Goal: Information Seeking & Learning: Check status

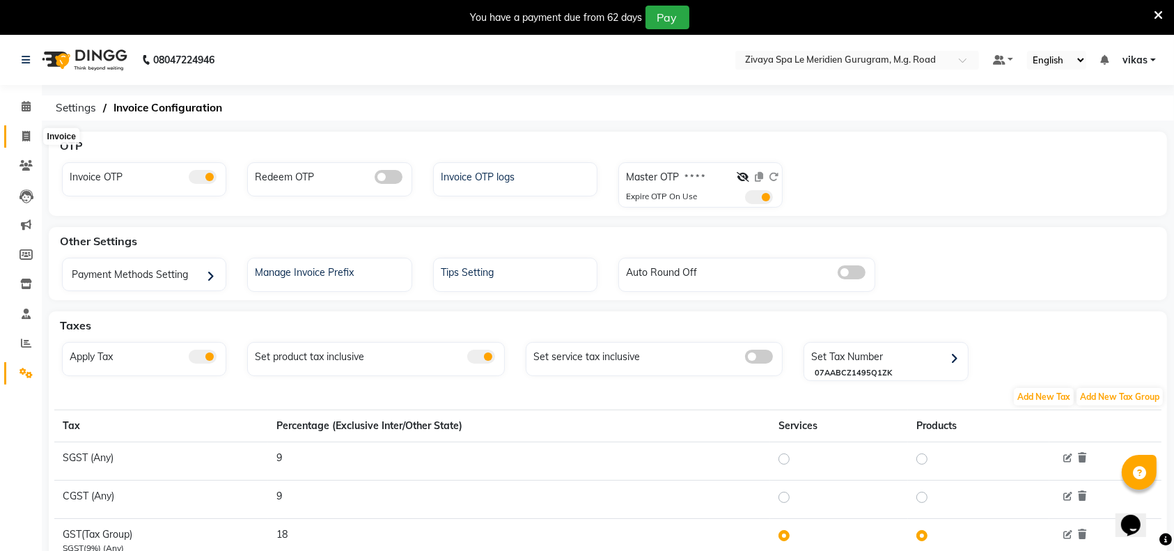
click at [28, 135] on icon at bounding box center [26, 136] width 8 height 10
select select "6503"
select select "service"
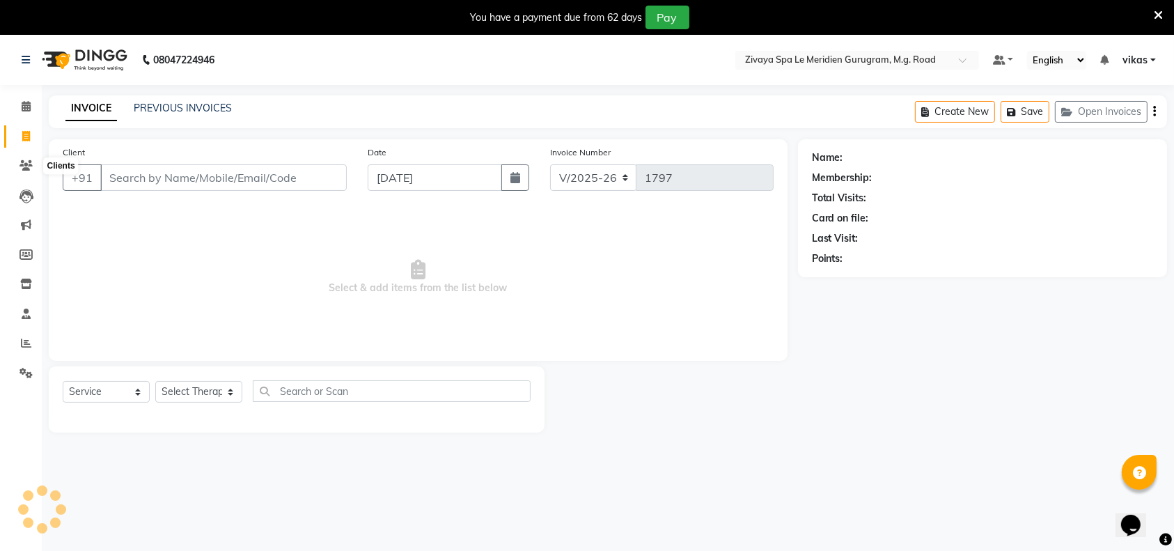
scroll to position [34, 0]
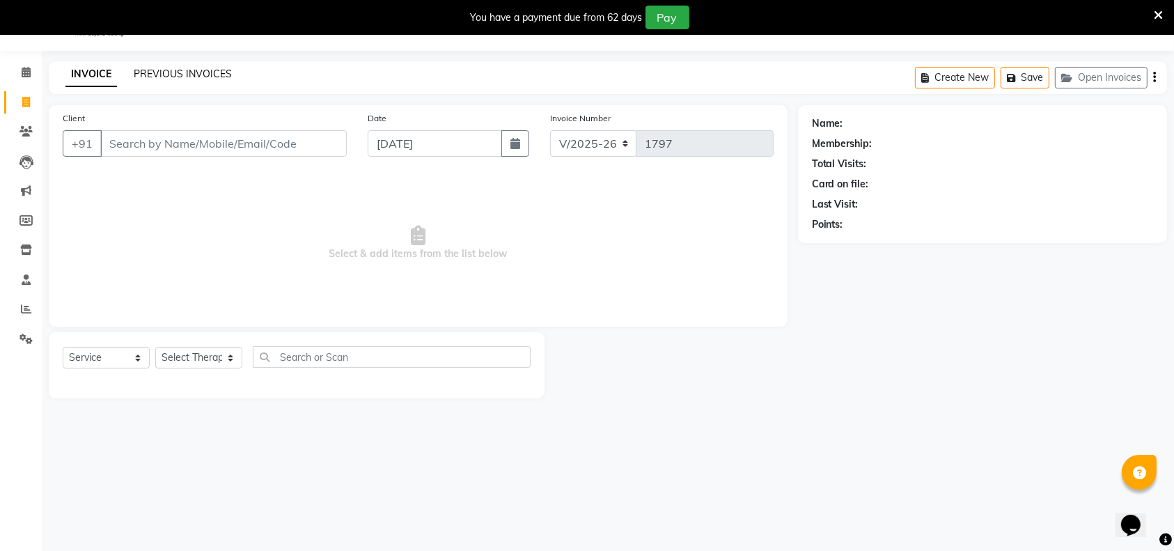
click at [206, 73] on link "PREVIOUS INVOICES" at bounding box center [183, 74] width 98 height 13
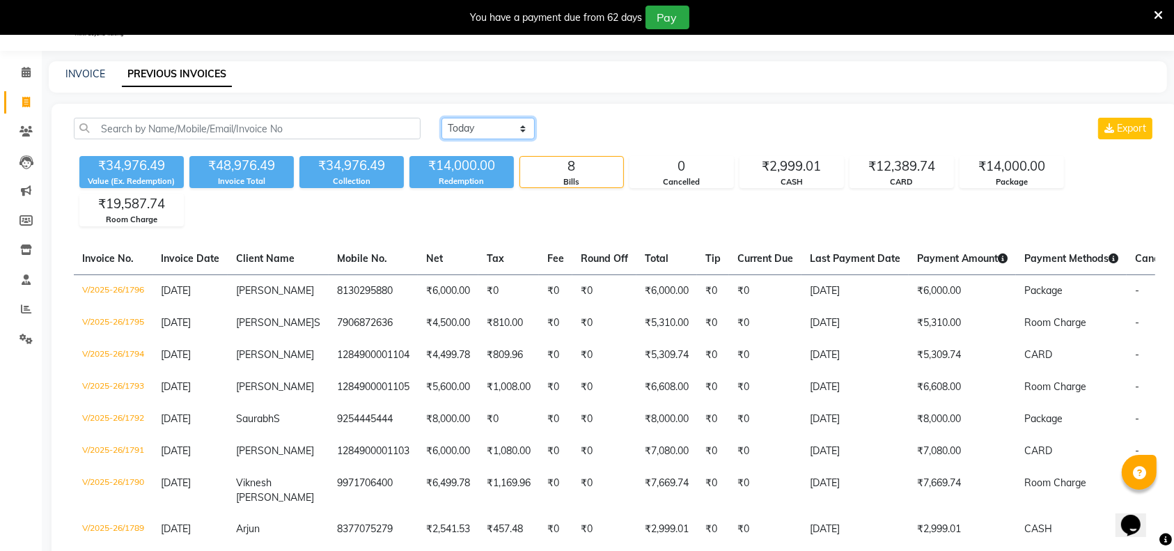
click at [488, 124] on select "Today Yesterday Custom Range" at bounding box center [487, 129] width 93 height 22
select select "range"
click at [441, 118] on select "Today Yesterday Custom Range" at bounding box center [487, 129] width 93 height 22
click at [606, 132] on input "03-09-2025" at bounding box center [601, 128] width 97 height 19
select select "9"
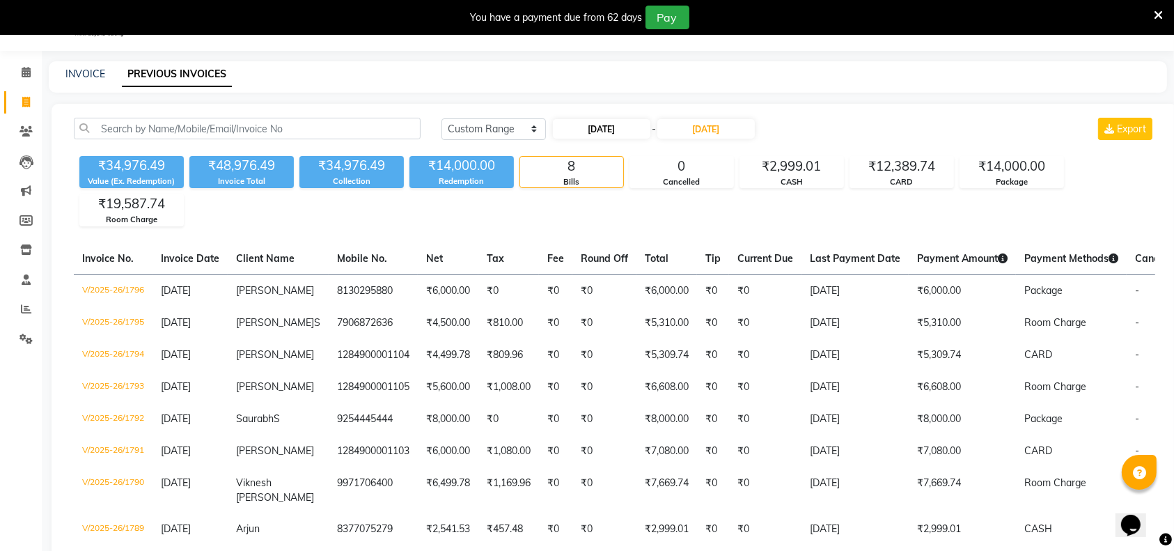
select select "2025"
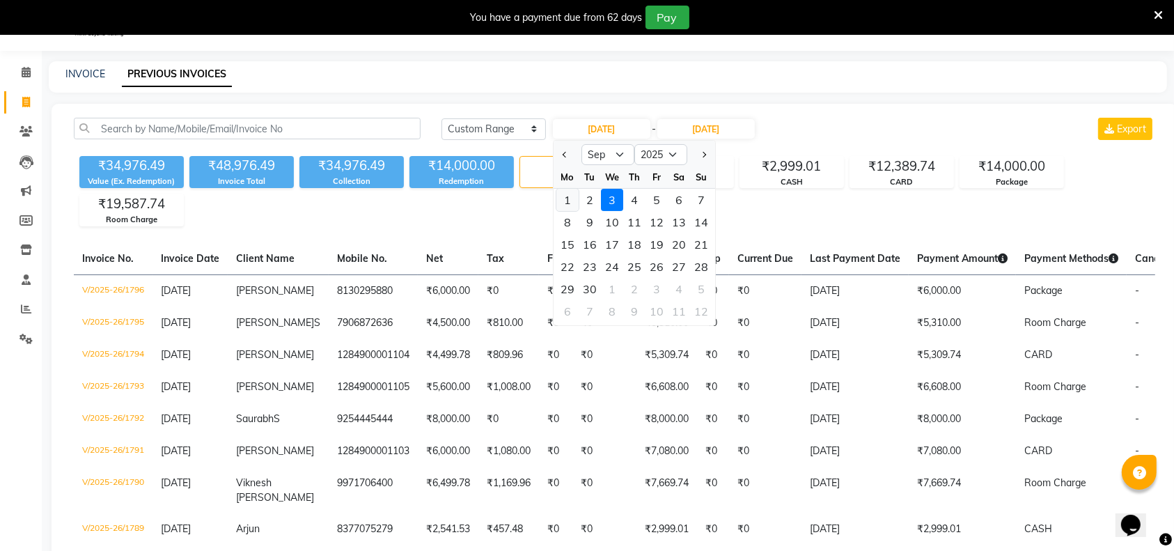
click at [572, 196] on div "1" at bounding box center [567, 200] width 22 height 22
type input "01-09-2025"
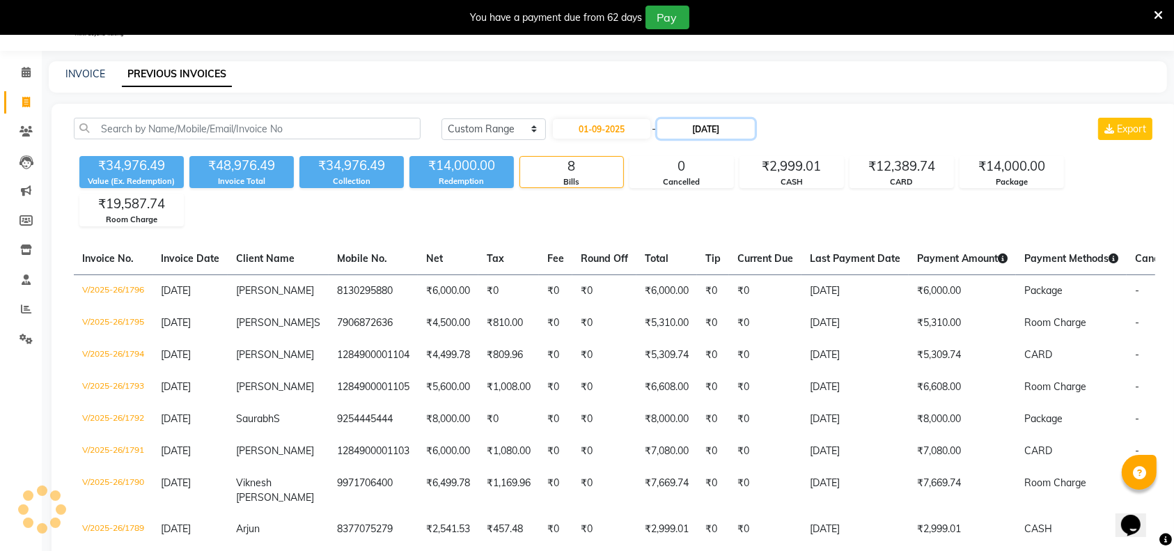
click at [702, 134] on input "03-09-2025" at bounding box center [705, 128] width 97 height 19
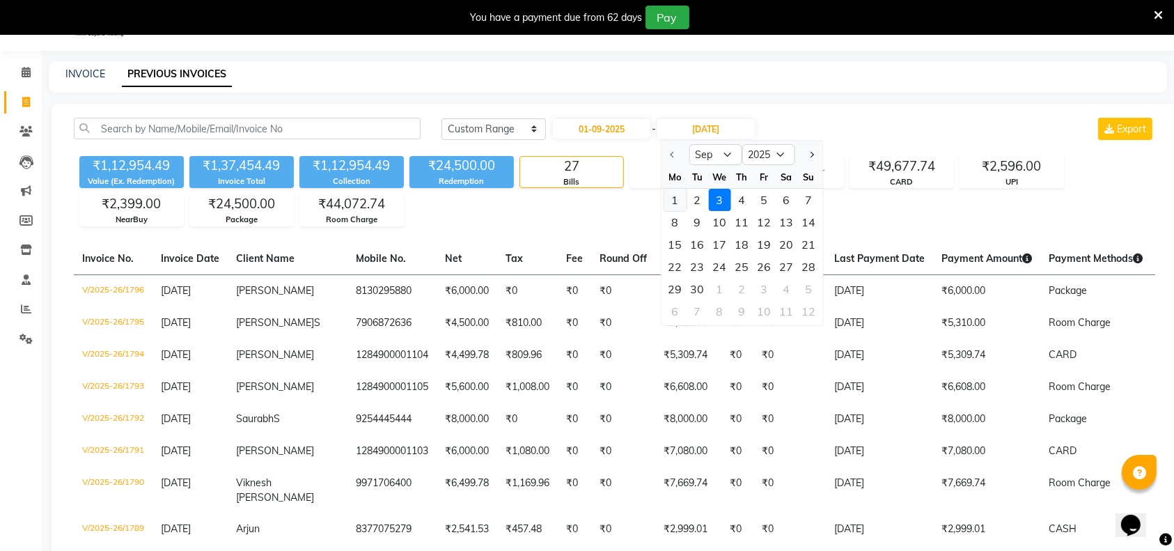
click at [675, 198] on div "1" at bounding box center [675, 200] width 22 height 22
type input "01-09-2025"
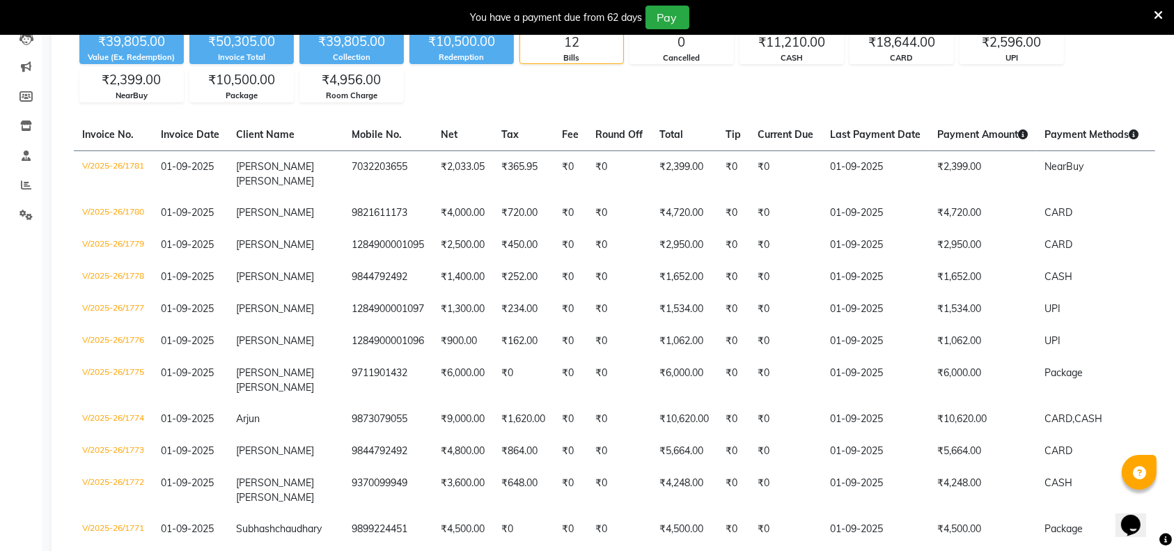
scroll to position [157, 0]
click at [21, 187] on icon at bounding box center [26, 185] width 10 height 10
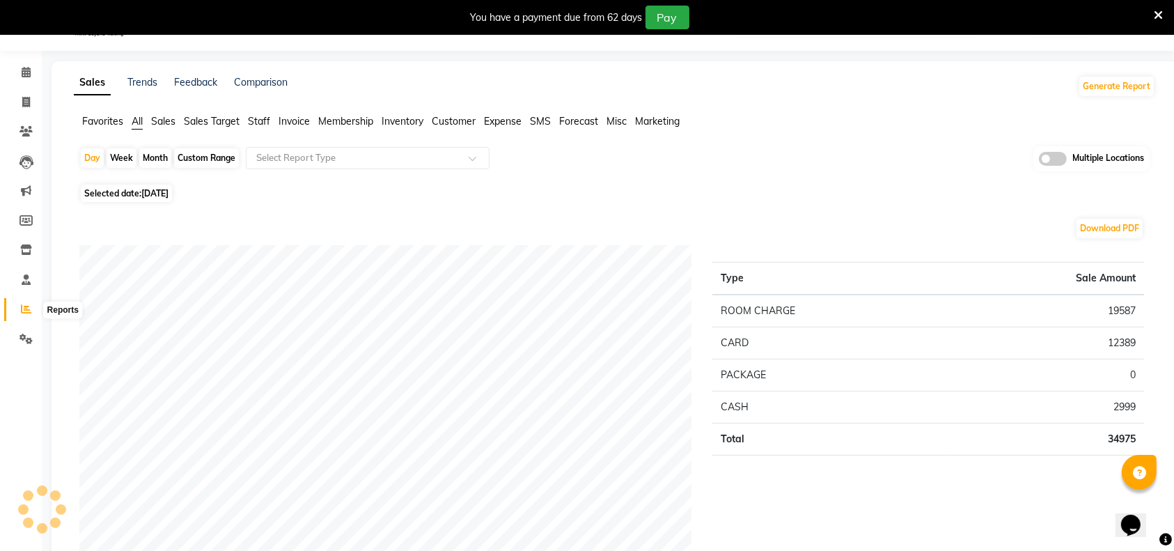
scroll to position [157, 0]
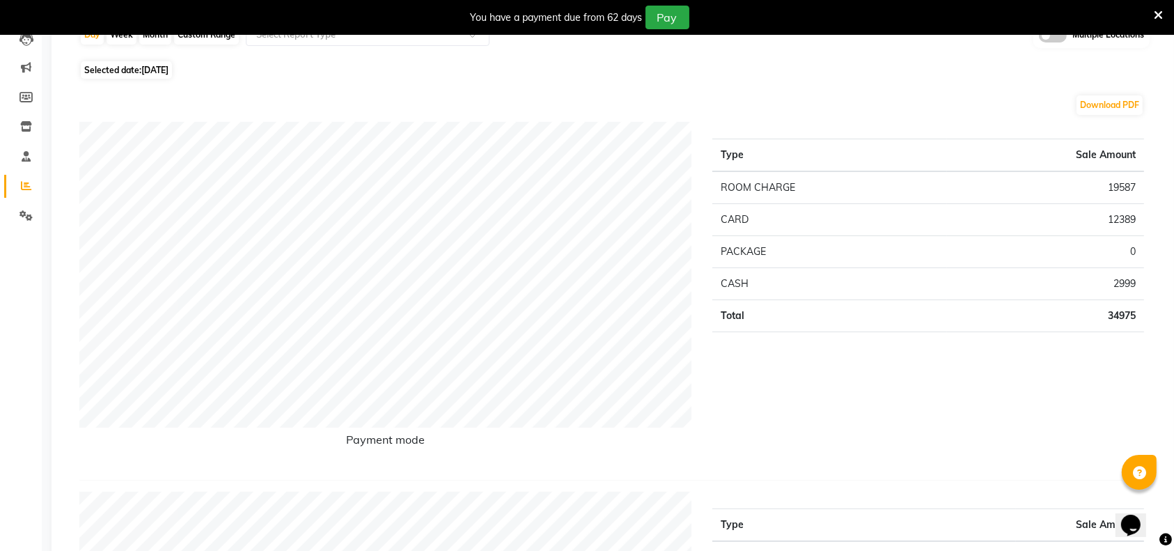
click at [167, 65] on span "03-09-2025" at bounding box center [154, 70] width 27 height 10
select select "9"
select select "2025"
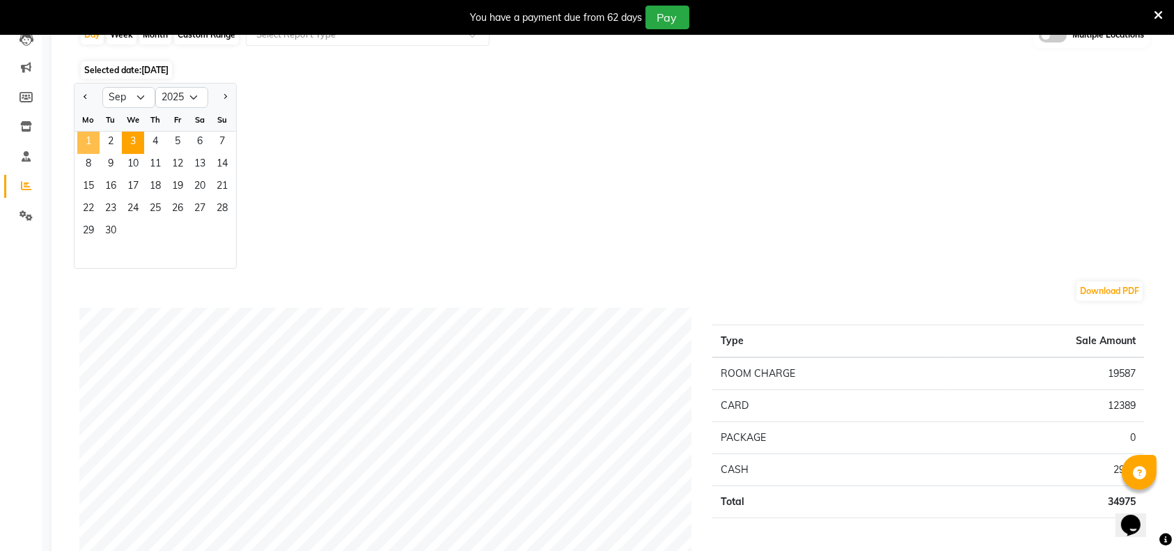
click at [83, 142] on span "1" at bounding box center [88, 143] width 22 height 22
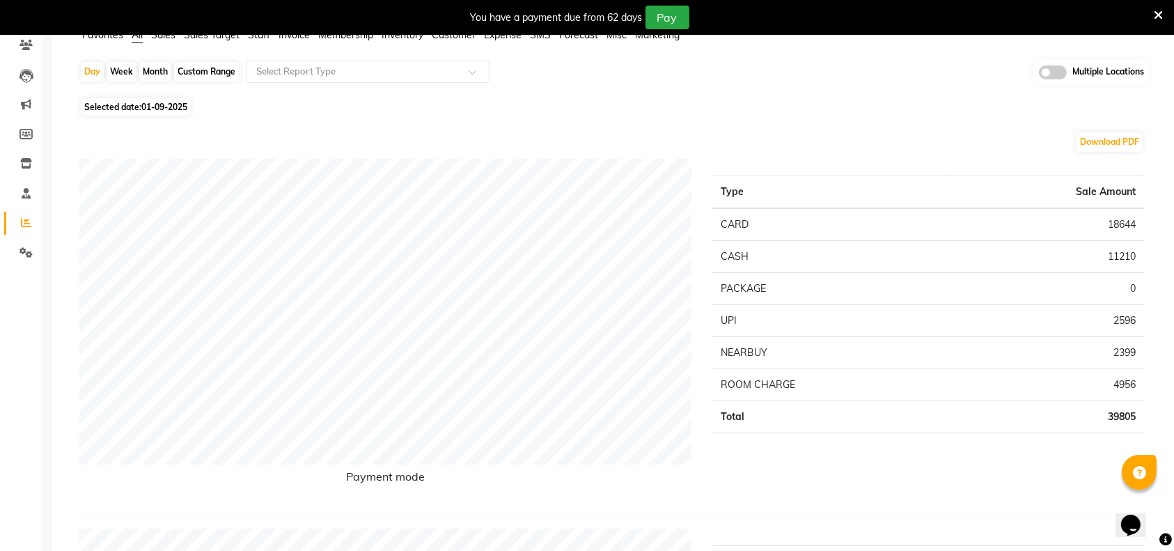
scroll to position [0, 0]
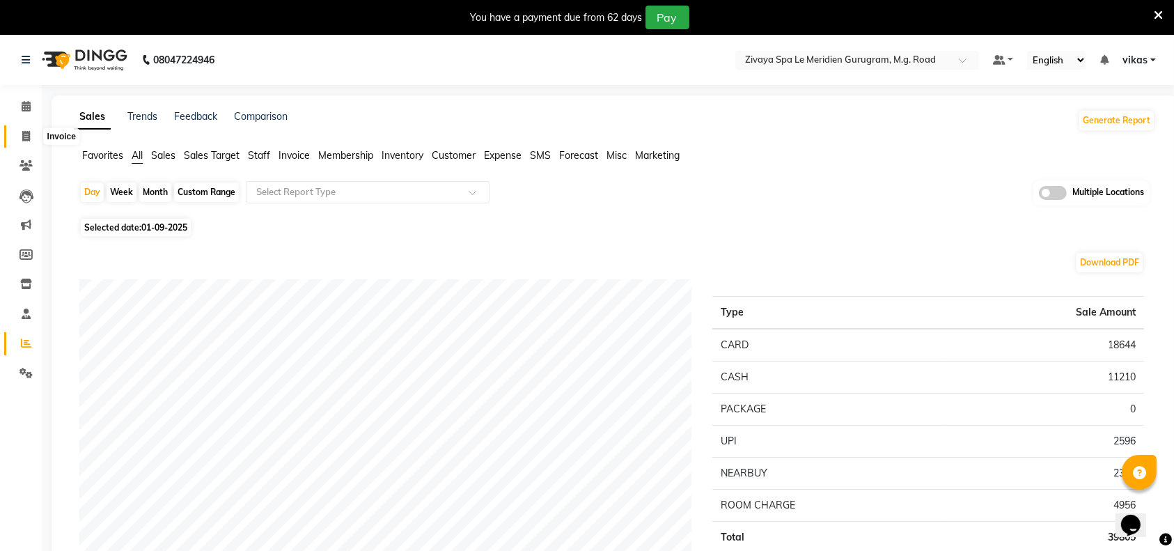
click at [28, 131] on icon at bounding box center [26, 136] width 8 height 10
select select "service"
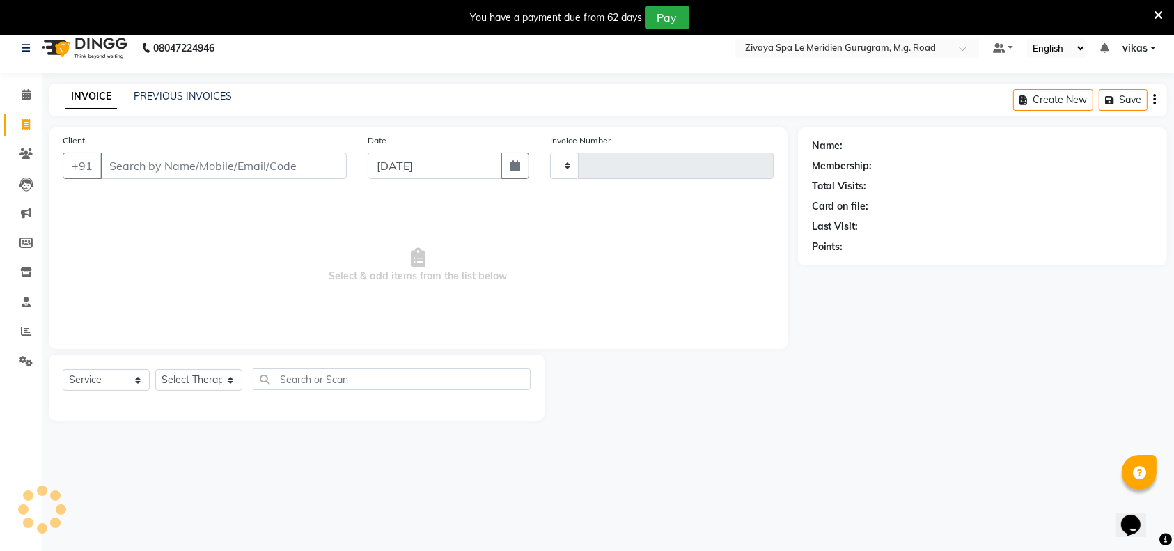
type input "1797"
select select "6503"
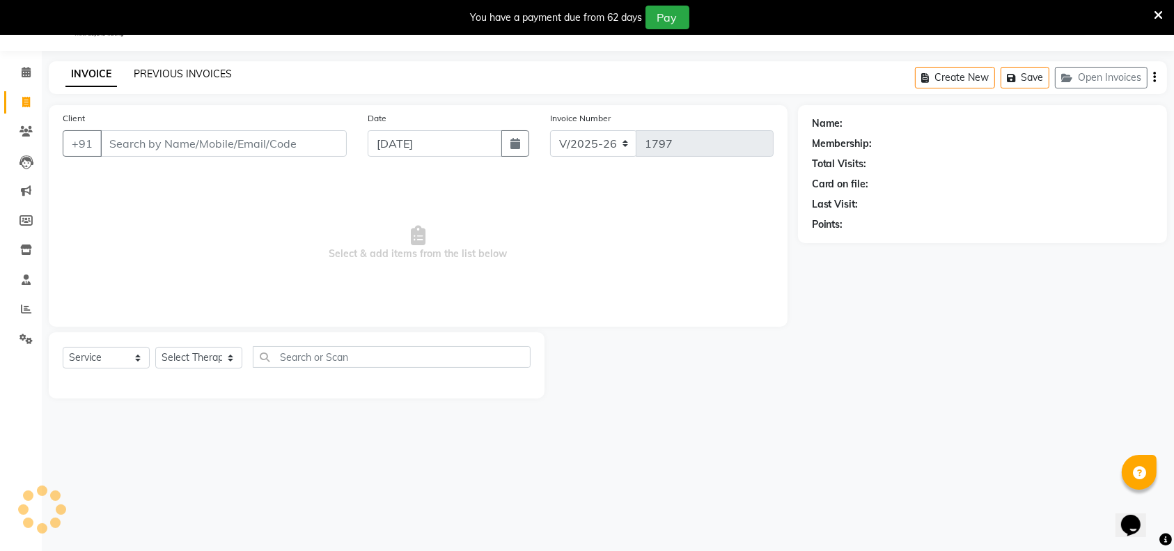
click at [192, 78] on link "PREVIOUS INVOICES" at bounding box center [183, 74] width 98 height 13
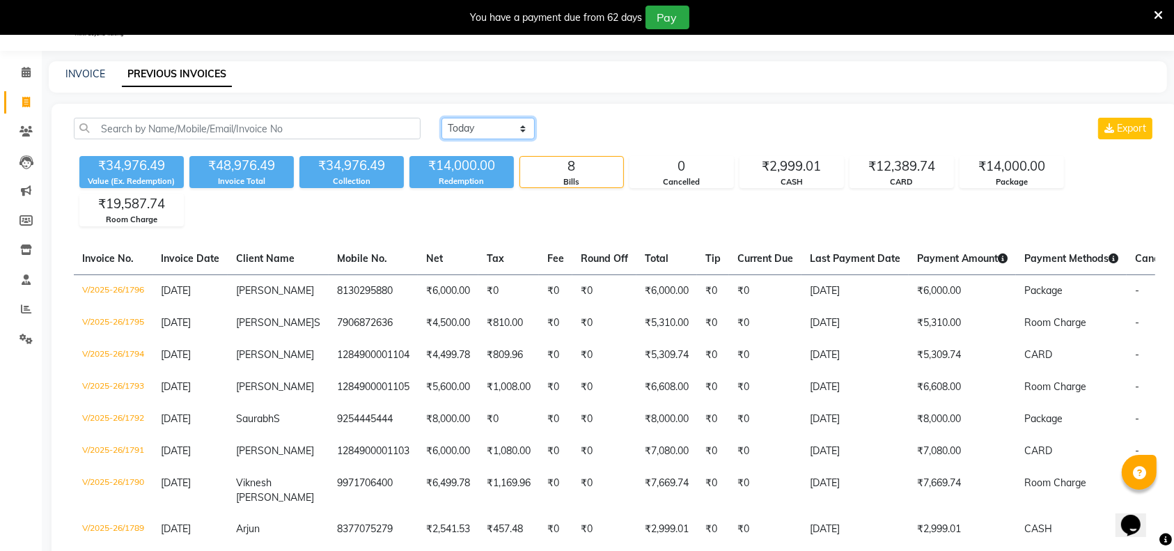
click at [469, 127] on select "Today Yesterday Custom Range" at bounding box center [487, 129] width 93 height 22
select select "yesterday"
click at [441, 118] on select "Today Yesterday Custom Range" at bounding box center [487, 129] width 93 height 22
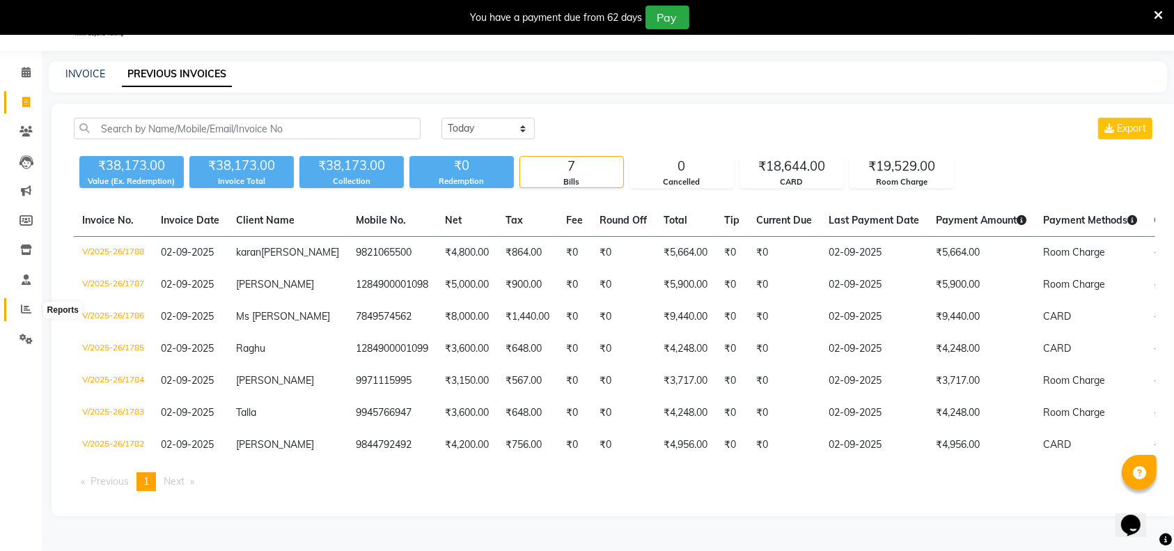
click at [21, 312] on icon at bounding box center [26, 309] width 10 height 10
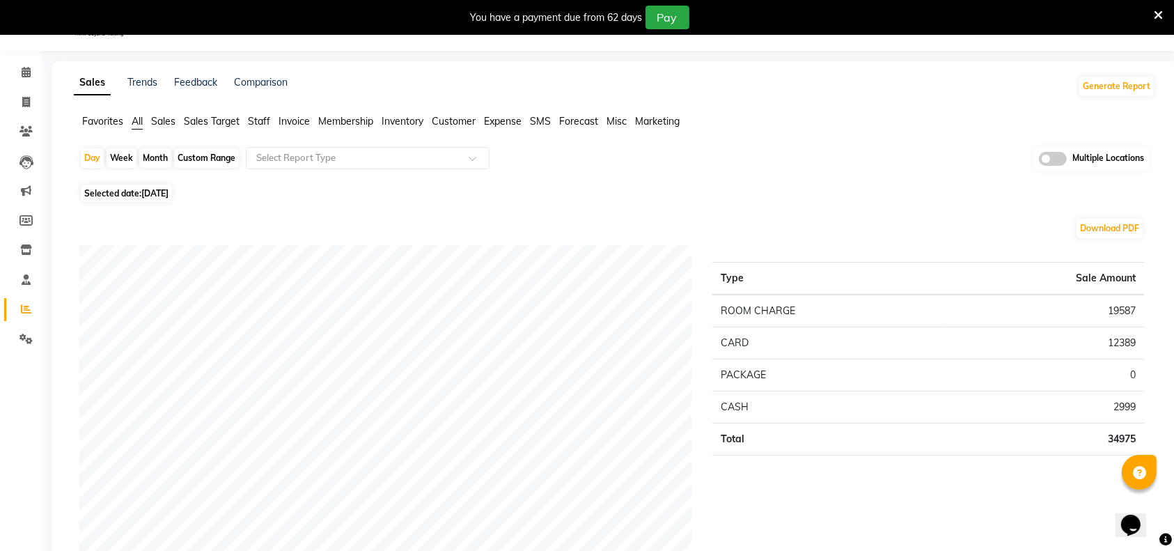
click at [169, 191] on span "03-09-2025" at bounding box center [154, 193] width 27 height 10
select select "9"
select select "2025"
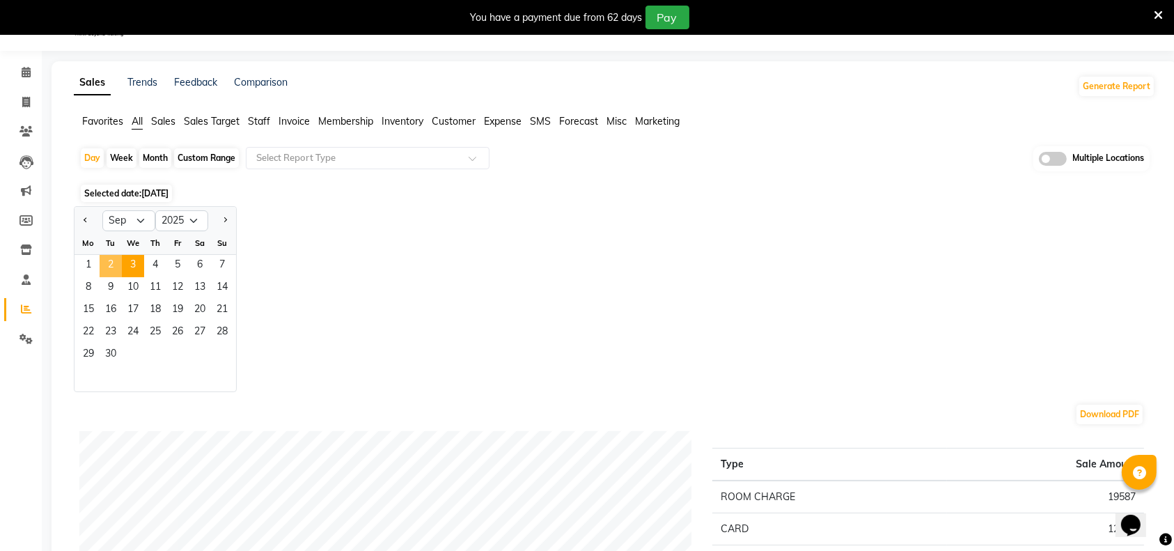
click at [111, 269] on span "2" at bounding box center [111, 266] width 22 height 22
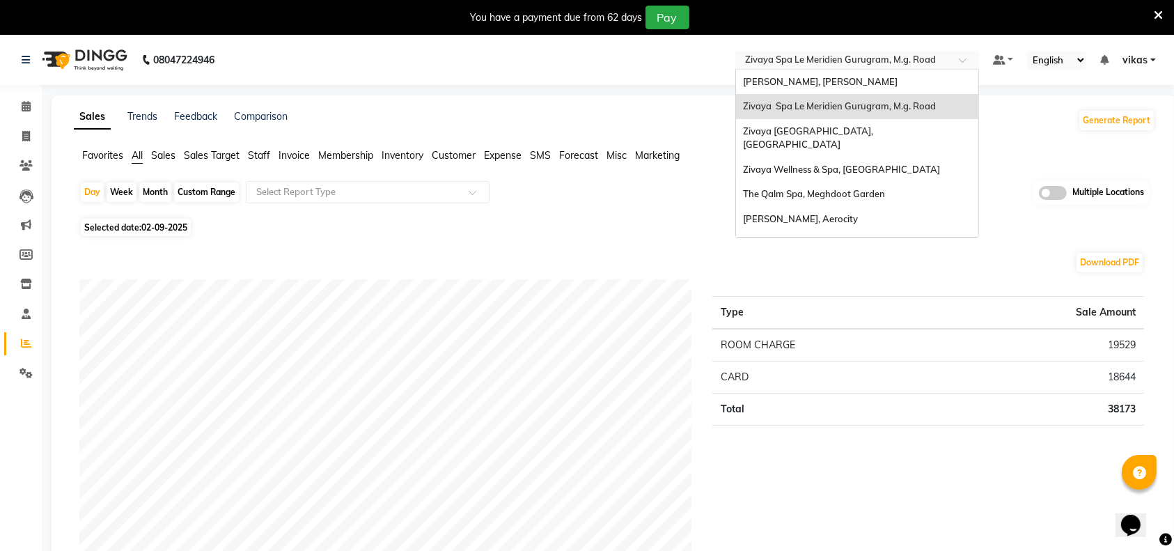
click at [871, 54] on input "text" at bounding box center [843, 61] width 202 height 14
type input "ah"
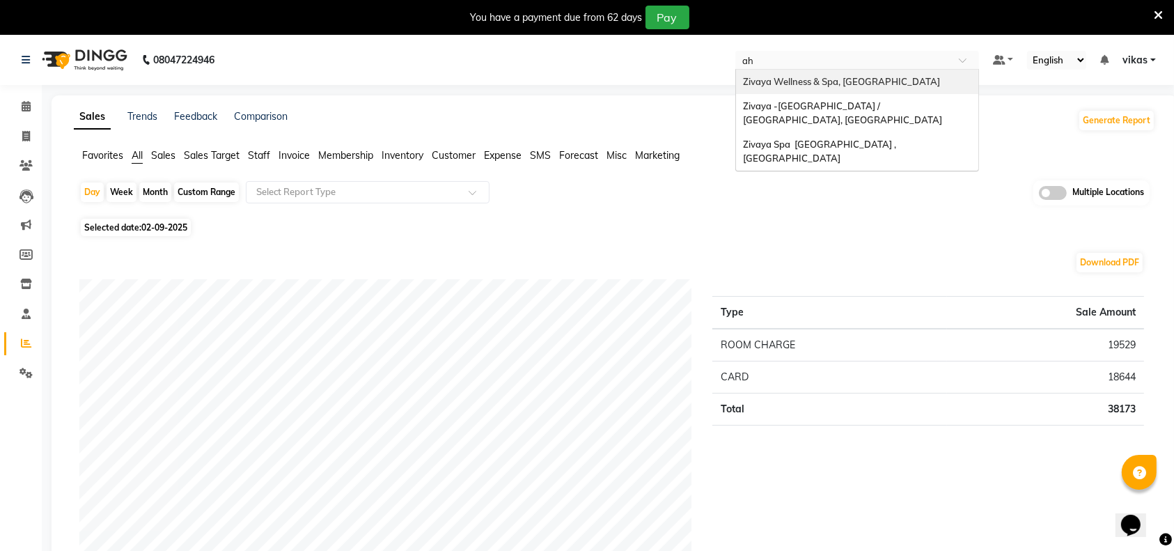
click at [863, 77] on span "Zivaya Wellness & Spa, Ahmedabad Airport" at bounding box center [841, 81] width 197 height 11
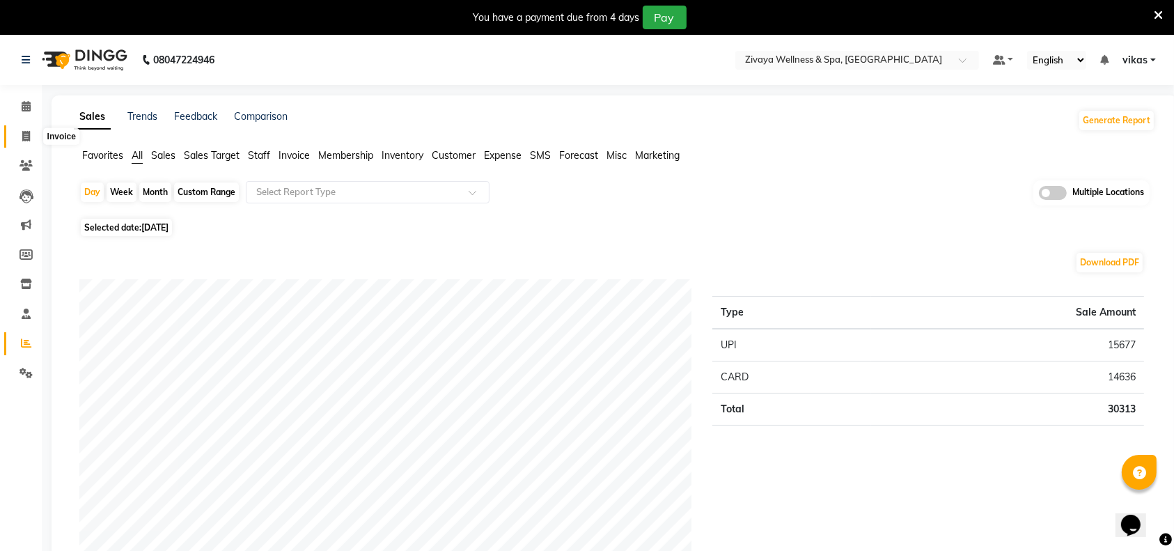
click at [27, 139] on icon at bounding box center [26, 136] width 8 height 10
select select "service"
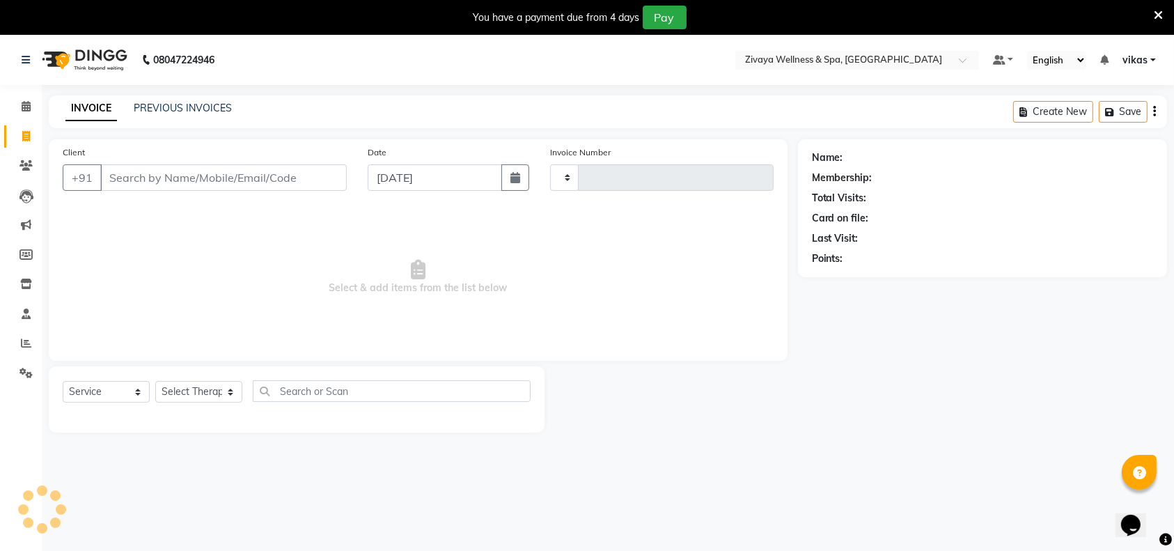
type input "2221"
select select "7070"
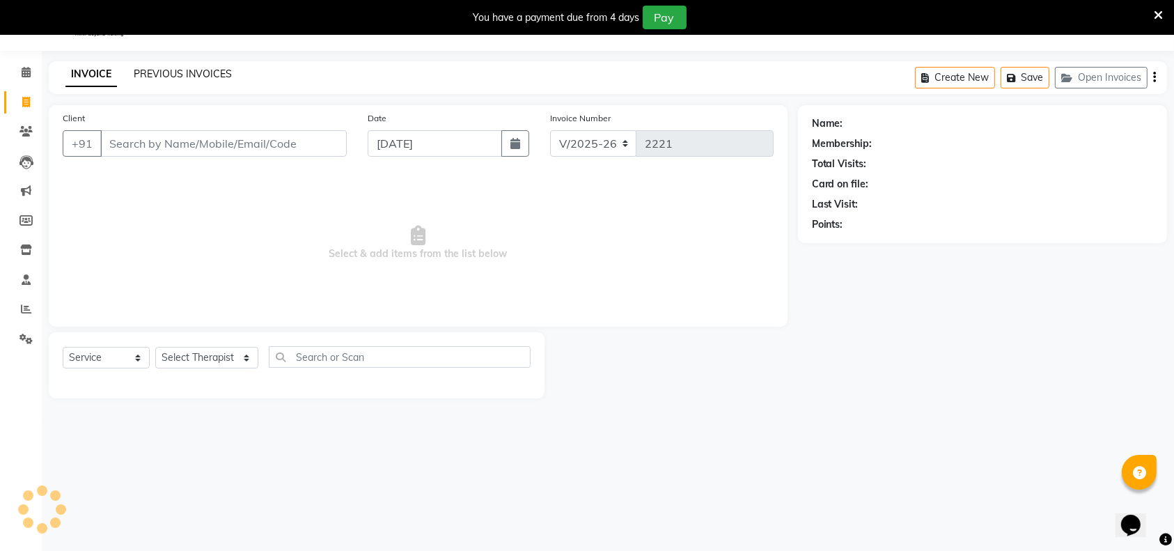
click at [183, 75] on link "PREVIOUS INVOICES" at bounding box center [183, 74] width 98 height 13
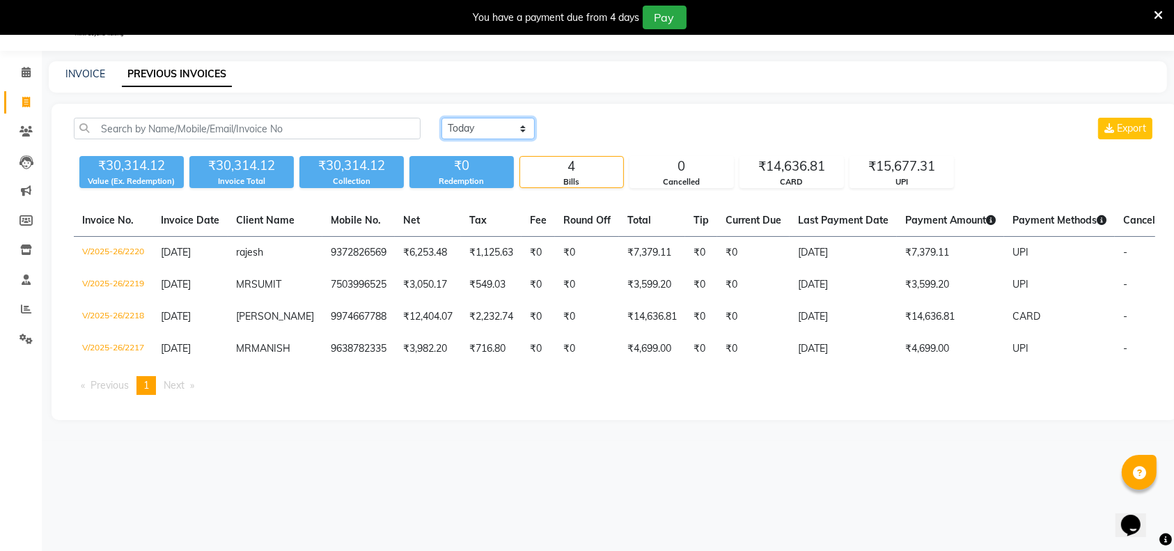
click at [481, 132] on select "[DATE] [DATE] Custom Range" at bounding box center [487, 129] width 93 height 22
select select "range"
click at [441, 118] on select "[DATE] [DATE] Custom Range" at bounding box center [487, 129] width 93 height 22
click at [625, 127] on input "[DATE]" at bounding box center [601, 128] width 97 height 19
select select "9"
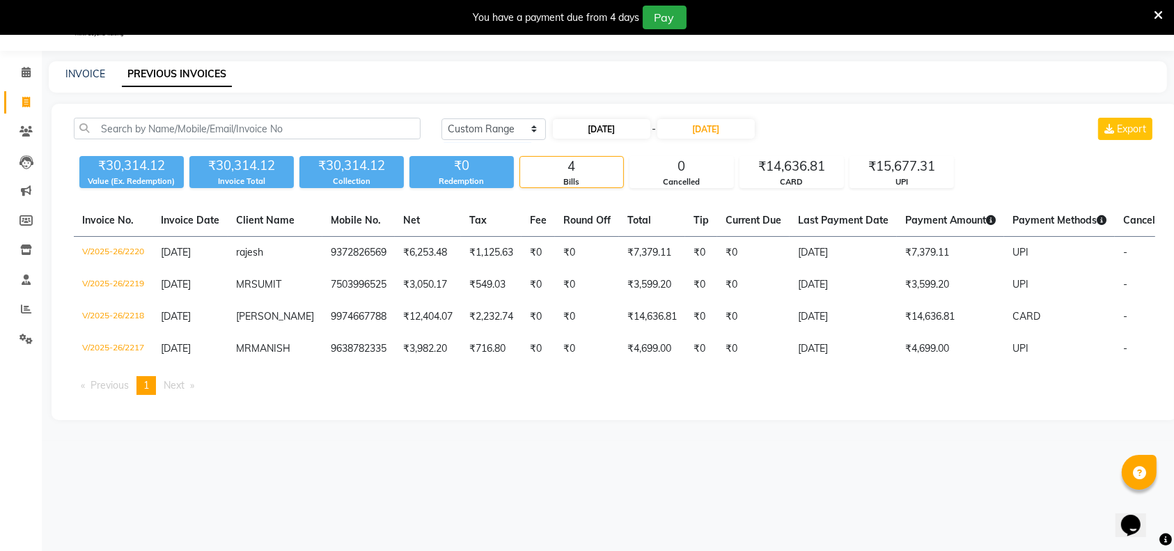
select select "2025"
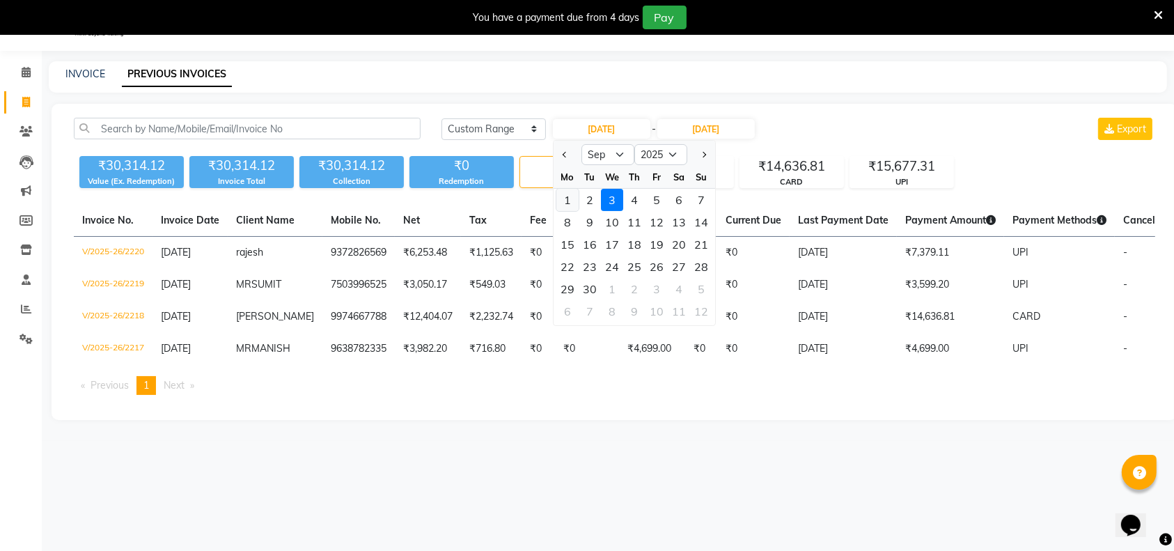
click at [568, 203] on div "1" at bounding box center [567, 200] width 22 height 22
type input "01-09-2025"
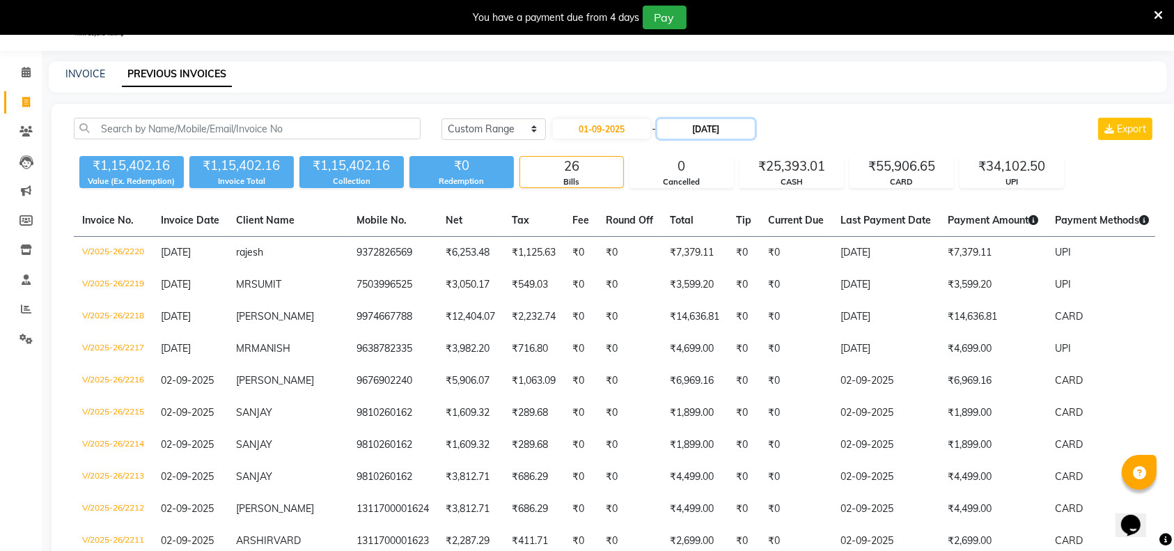
click at [722, 125] on input "[DATE]" at bounding box center [705, 128] width 97 height 19
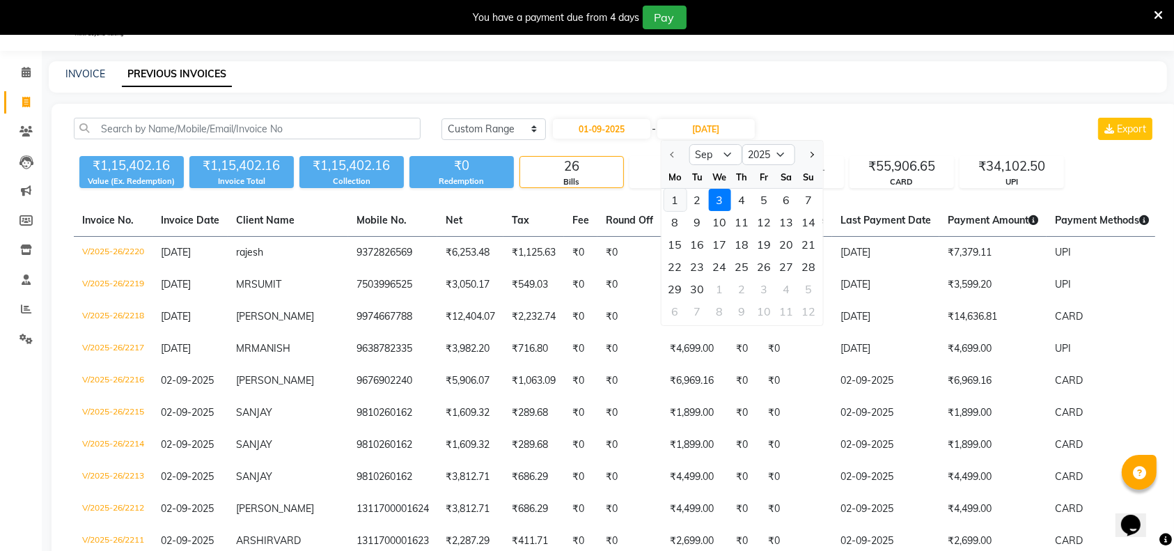
click at [674, 200] on div "1" at bounding box center [675, 200] width 22 height 22
type input "01-09-2025"
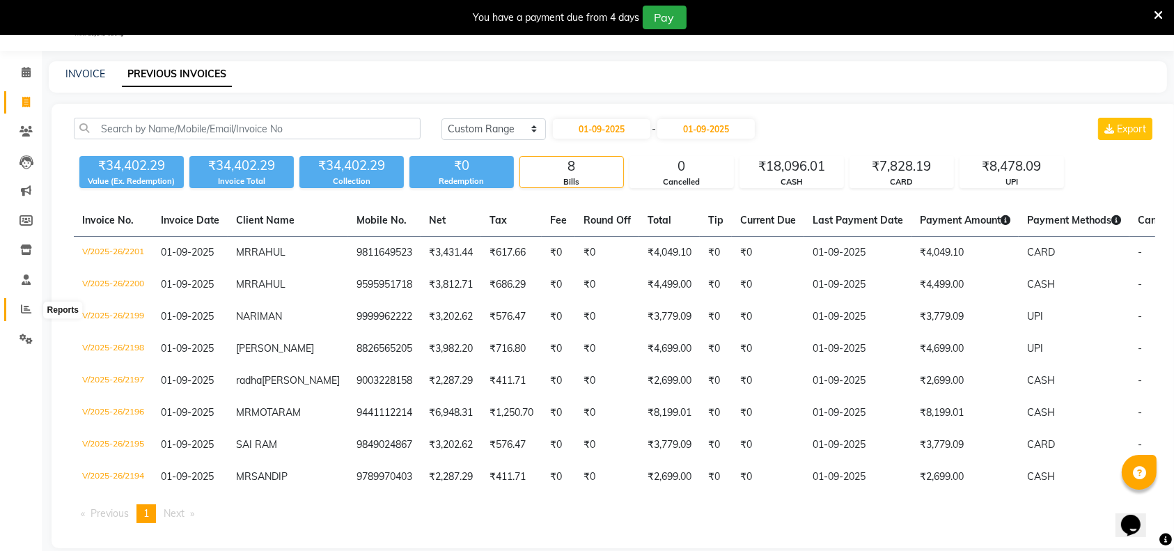
click at [24, 315] on span at bounding box center [26, 310] width 24 height 16
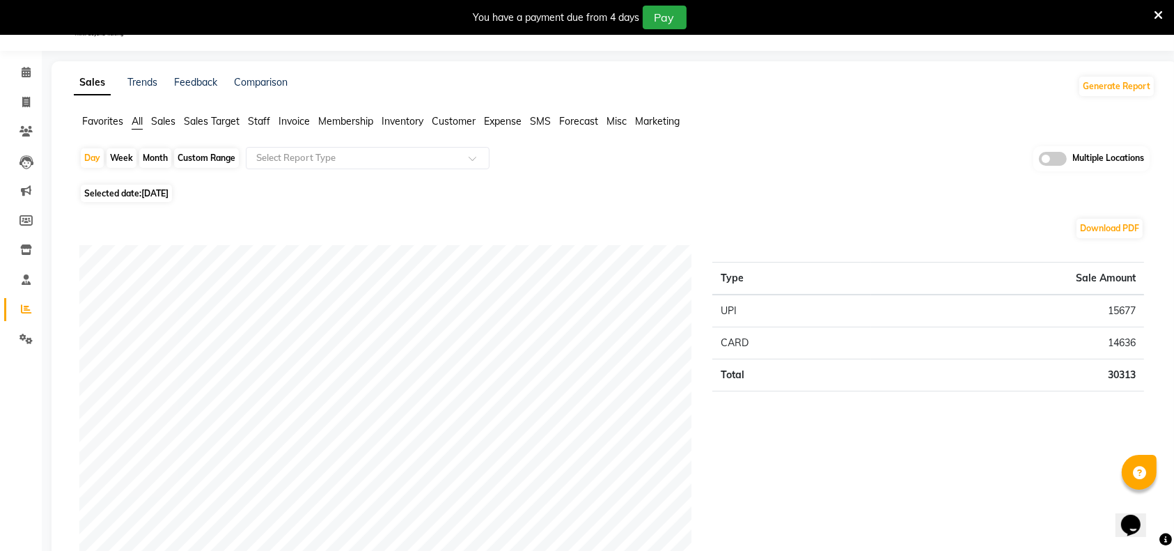
click at [154, 194] on span "[DATE]" at bounding box center [154, 193] width 27 height 10
select select "9"
select select "2025"
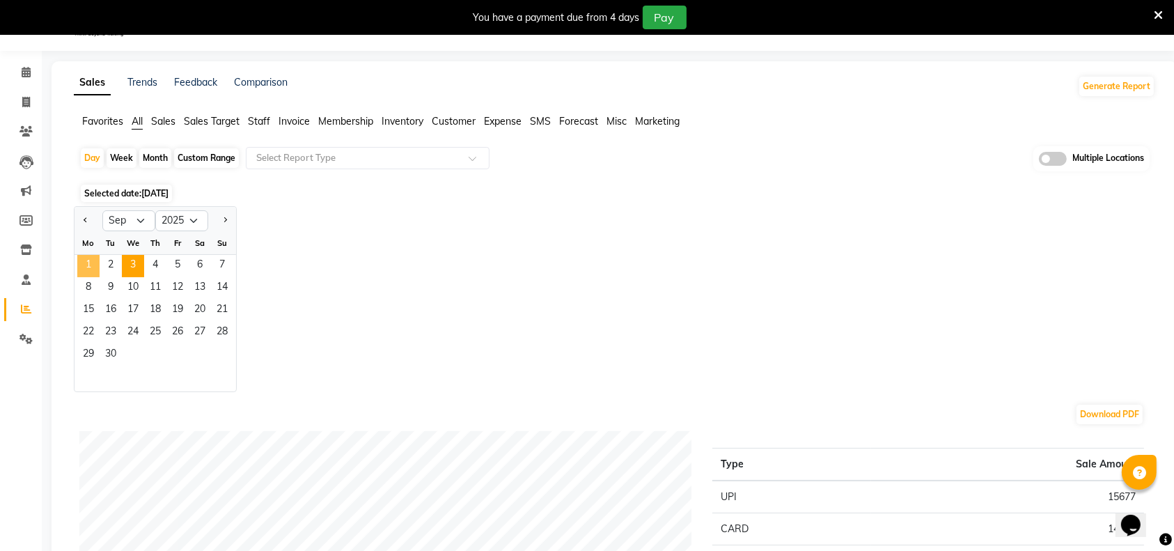
click at [93, 267] on span "1" at bounding box center [88, 266] width 22 height 22
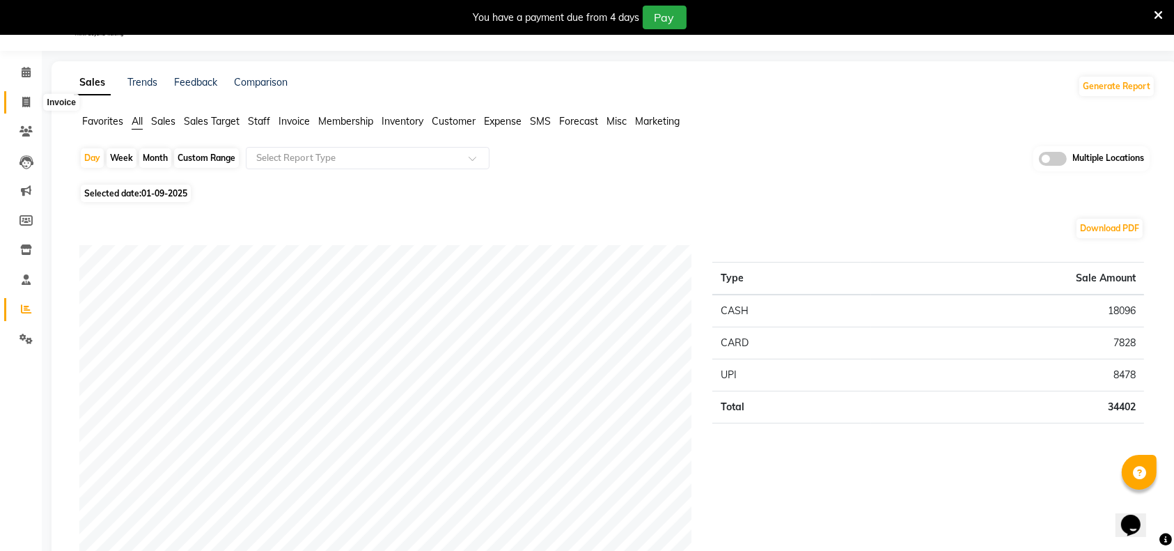
click at [26, 103] on icon at bounding box center [26, 102] width 8 height 10
select select "7070"
select select "service"
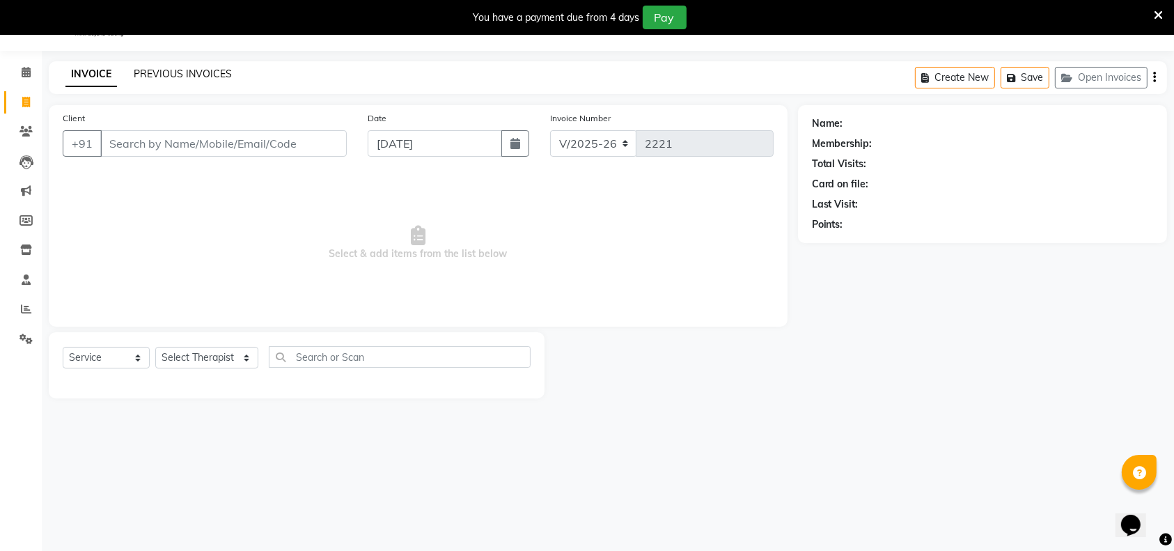
click at [159, 77] on link "PREVIOUS INVOICES" at bounding box center [183, 74] width 98 height 13
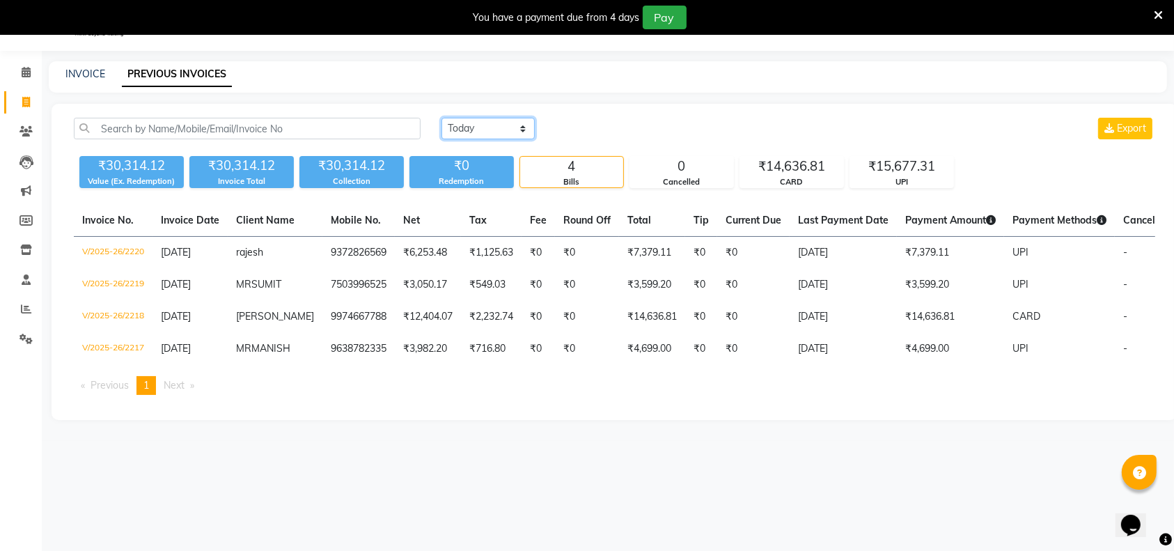
click at [470, 126] on select "Today Yesterday Custom Range" at bounding box center [487, 129] width 93 height 22
click at [441, 118] on select "Today Yesterday Custom Range" at bounding box center [487, 129] width 93 height 22
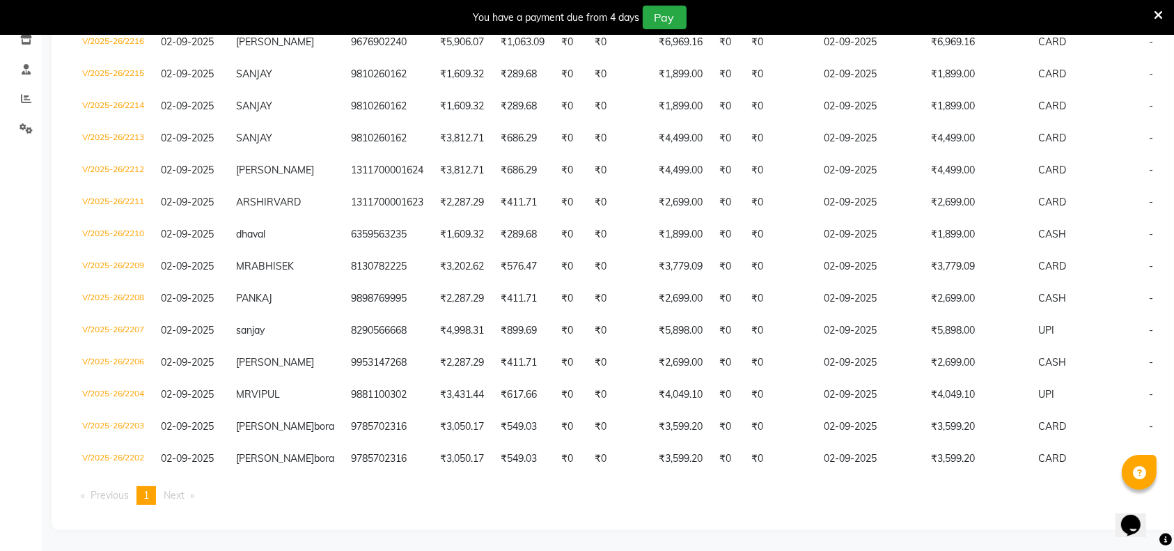
scroll to position [244, 0]
select select "today"
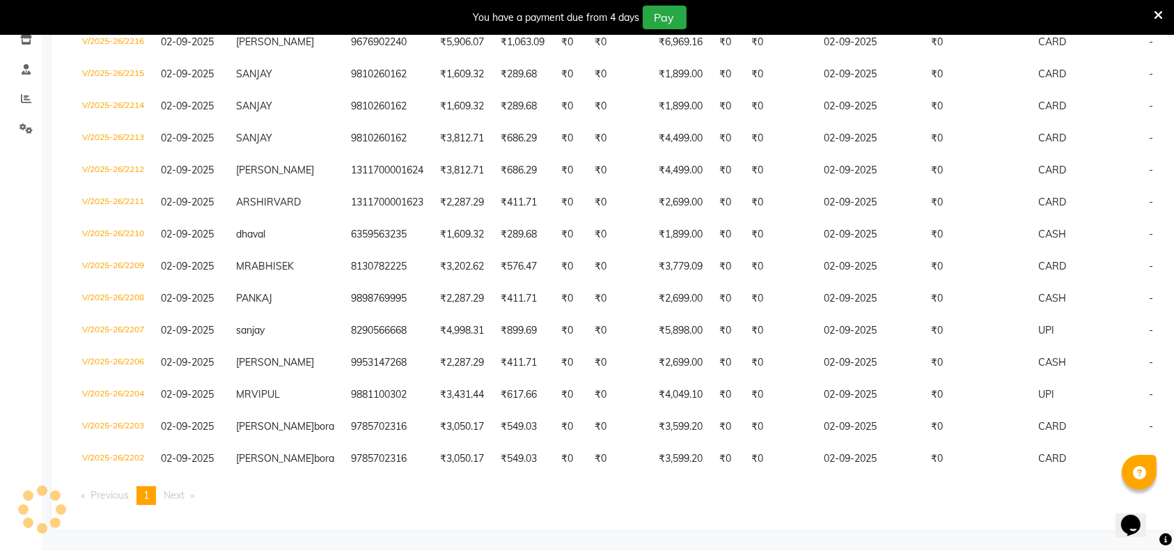
scroll to position [34, 0]
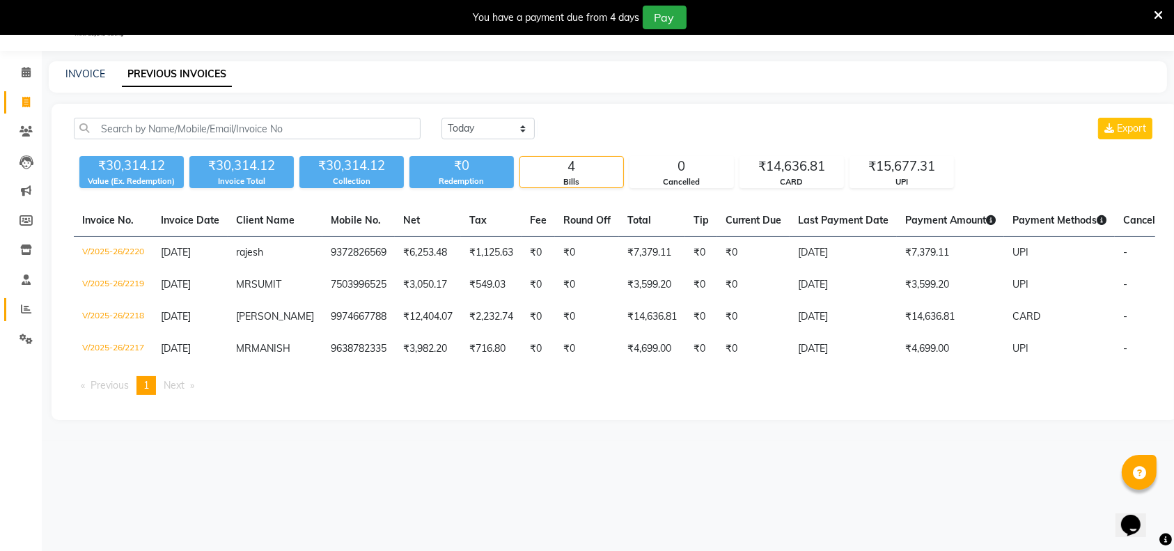
click at [21, 311] on icon at bounding box center [26, 309] width 10 height 10
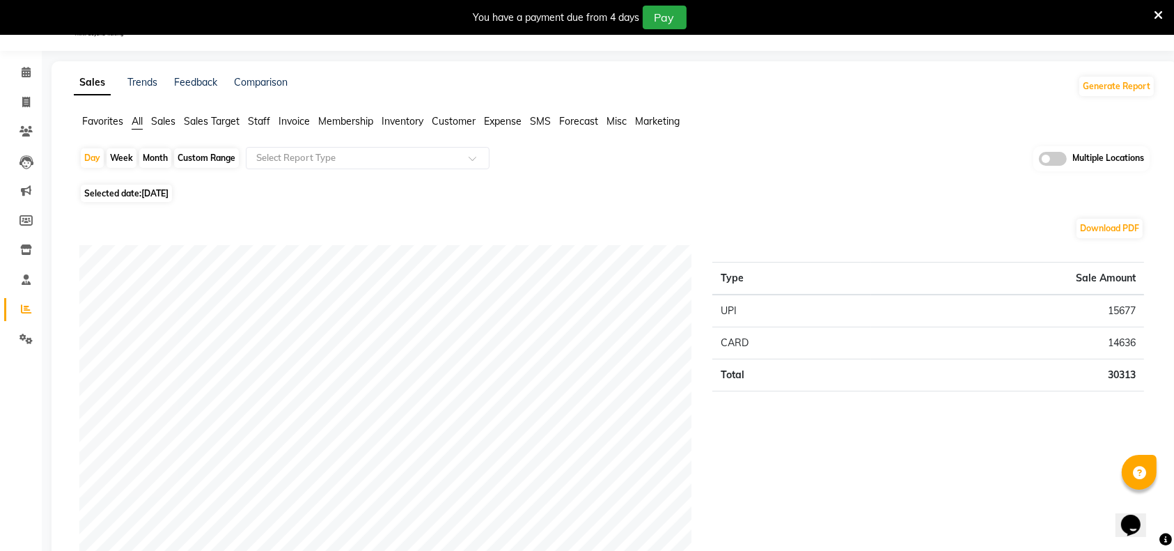
click at [154, 193] on span "03-09-2025" at bounding box center [154, 193] width 27 height 10
select select "9"
select select "2025"
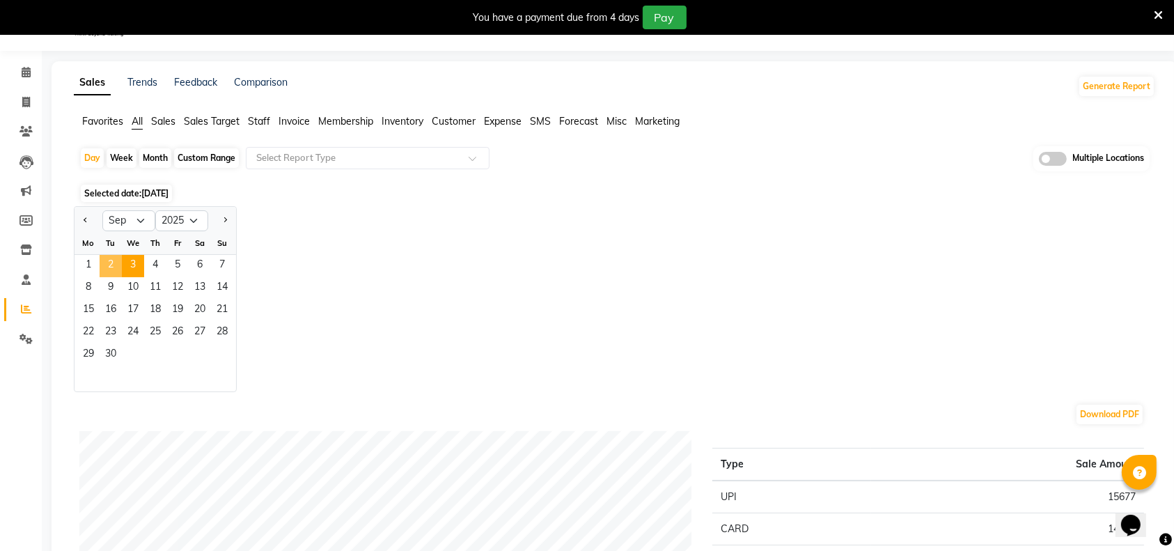
click at [109, 265] on span "2" at bounding box center [111, 266] width 22 height 22
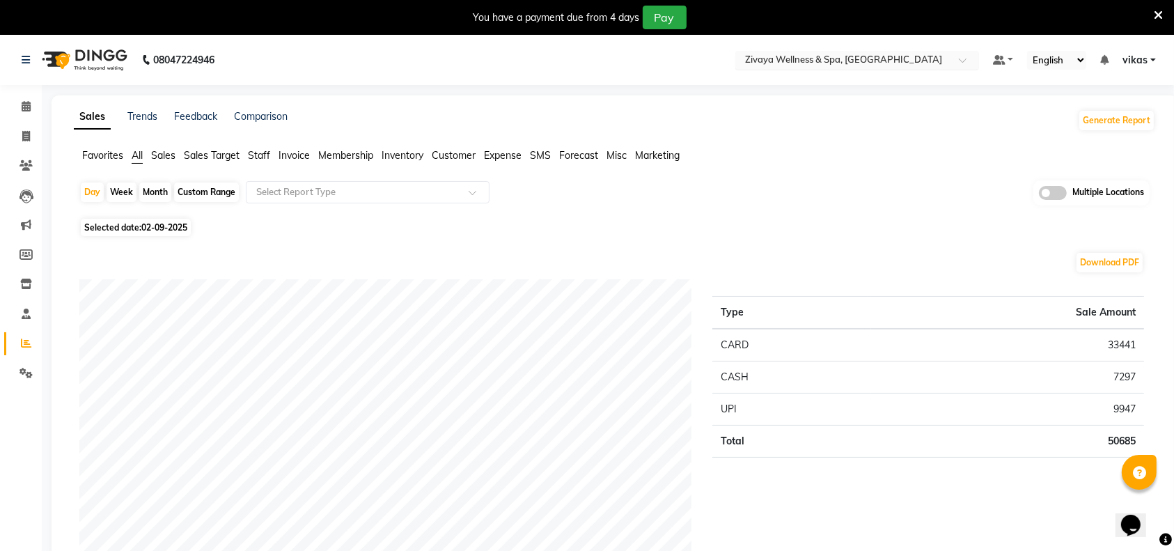
click at [912, 61] on input "text" at bounding box center [843, 61] width 202 height 14
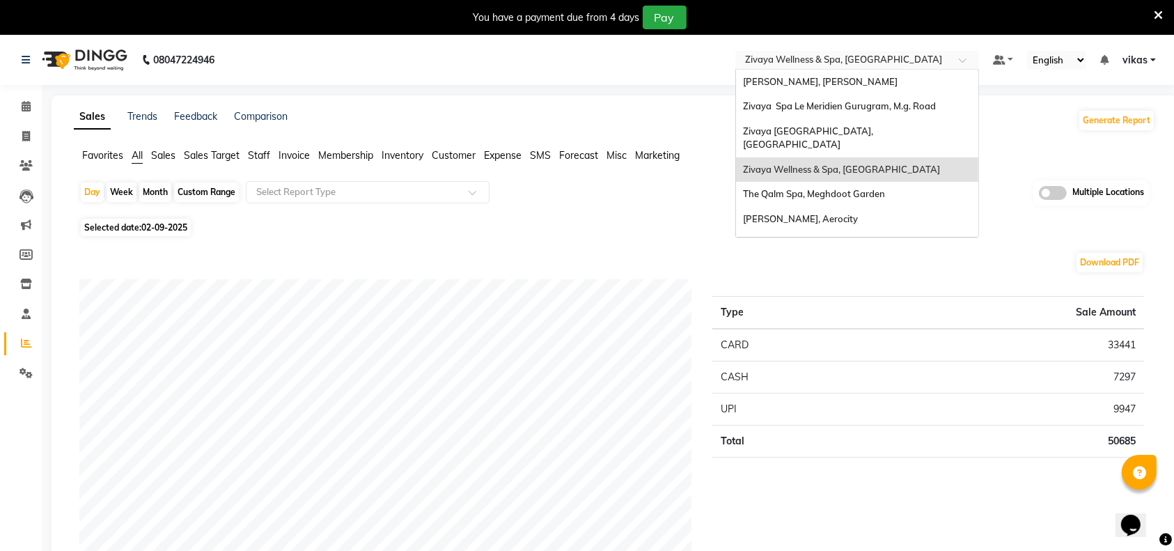
type input "q"
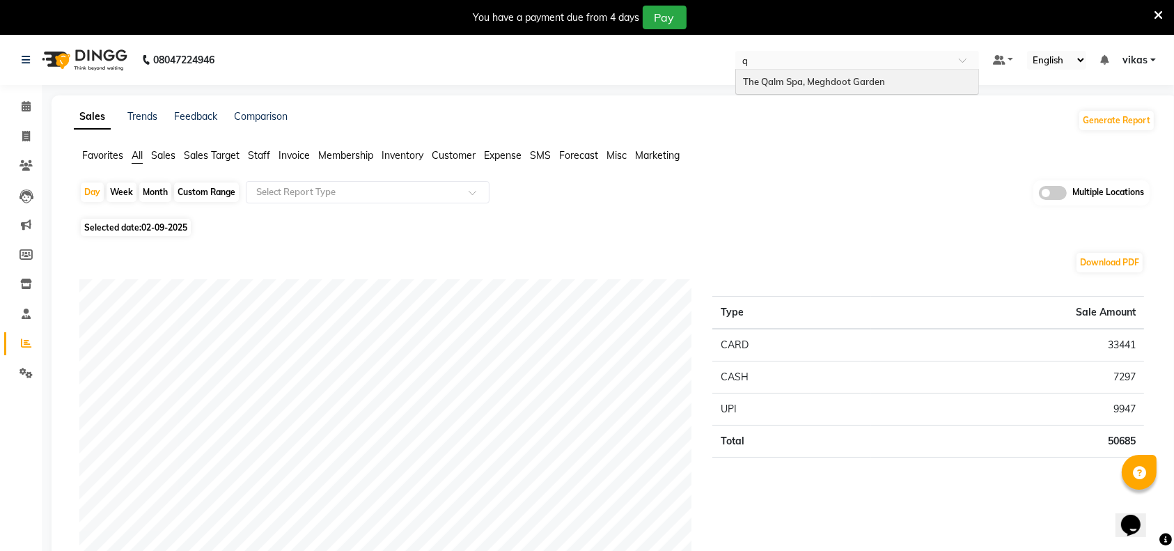
click at [875, 86] on span "The Qalm Spa, Meghdoot Garden" at bounding box center [814, 81] width 142 height 11
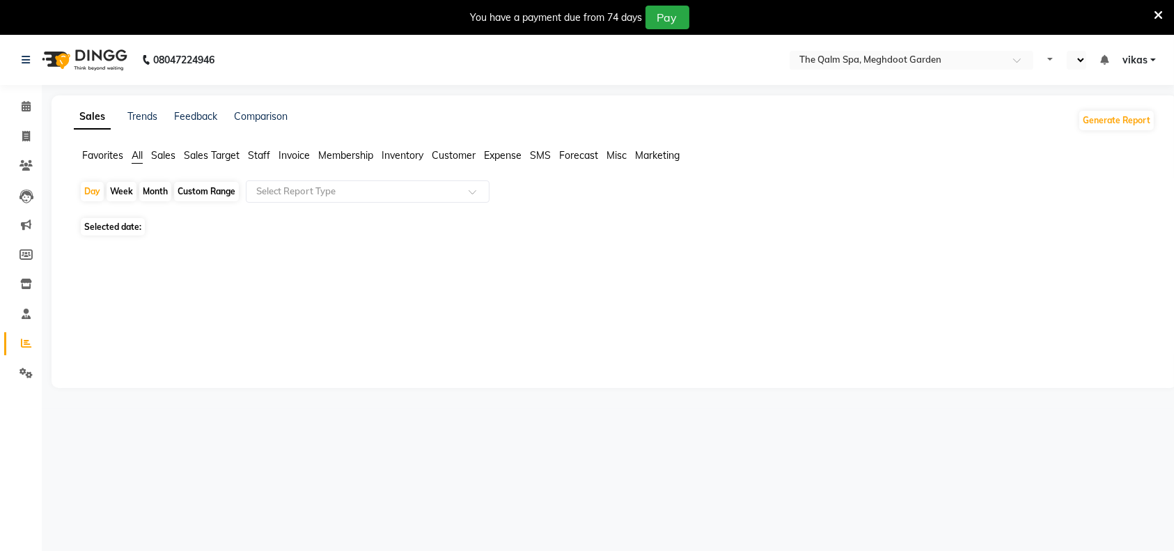
select select "en"
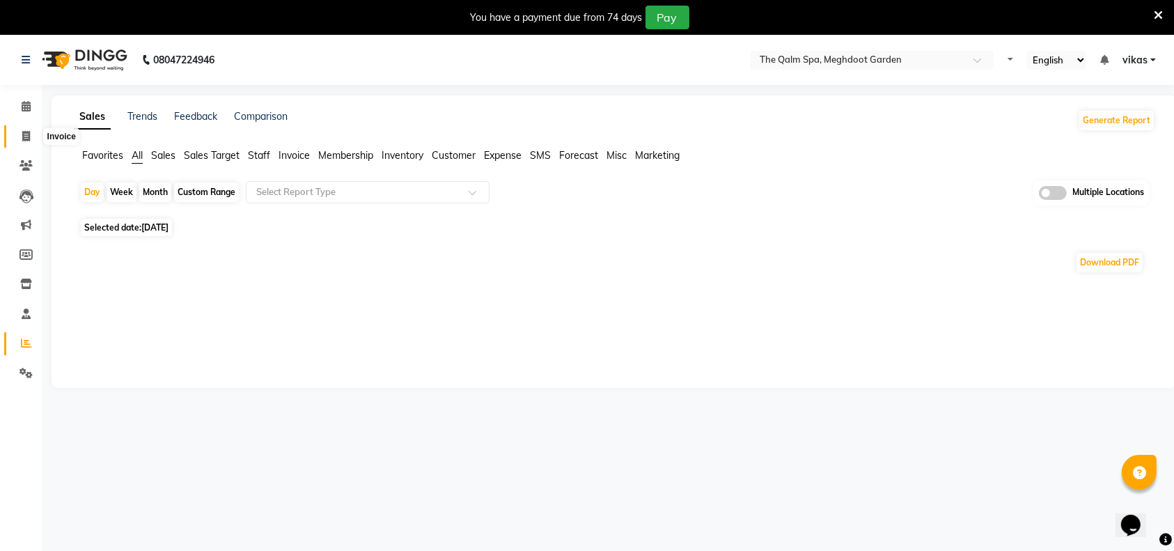
click at [26, 139] on icon at bounding box center [26, 136] width 8 height 10
select select "service"
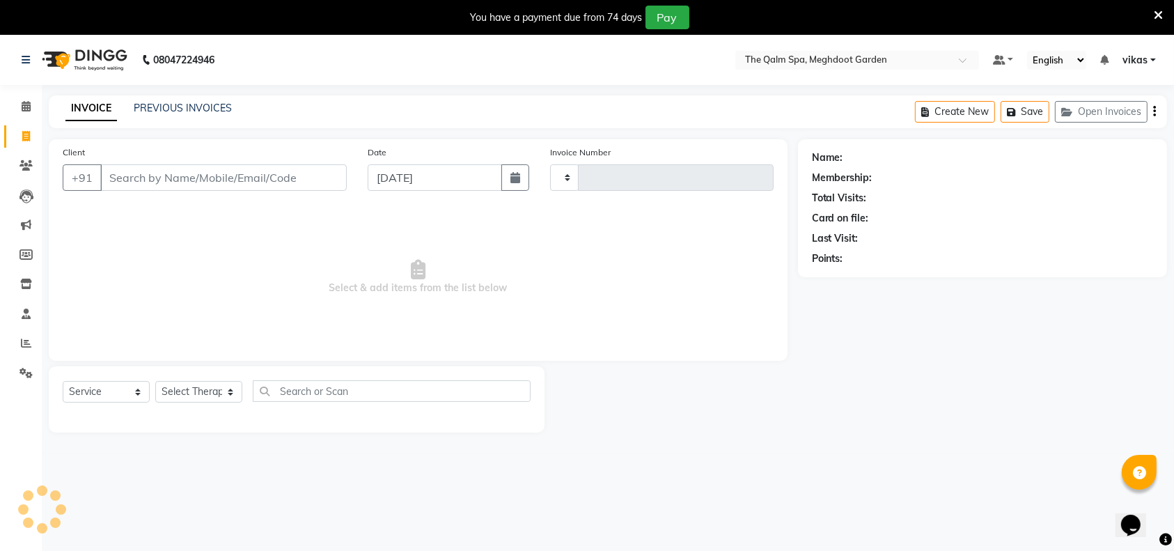
type input "1905"
select select "6401"
click at [206, 111] on link "PREVIOUS INVOICES" at bounding box center [183, 108] width 98 height 13
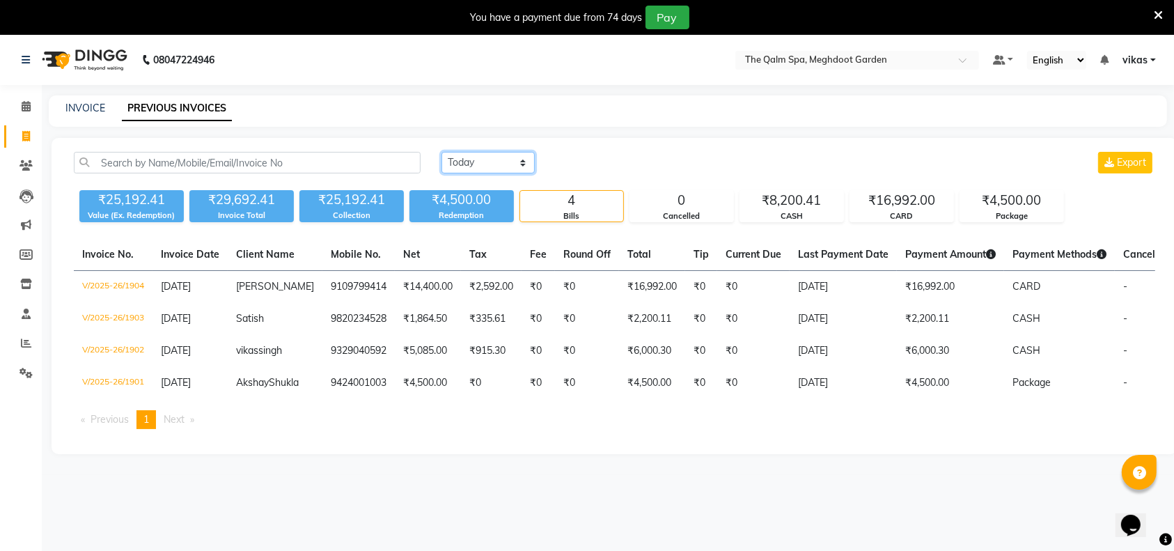
click at [467, 169] on select "[DATE] [DATE] Custom Range" at bounding box center [487, 163] width 93 height 22
select select "range"
click at [441, 152] on select "[DATE] [DATE] Custom Range" at bounding box center [487, 163] width 93 height 22
click at [620, 164] on input "[DATE]" at bounding box center [601, 162] width 97 height 19
select select "9"
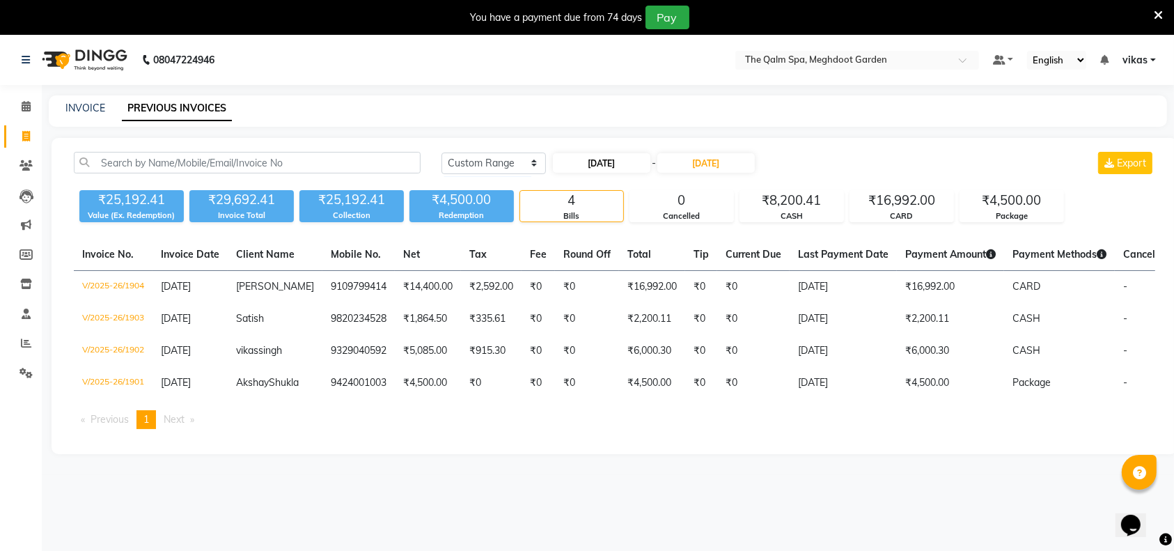
select select "2025"
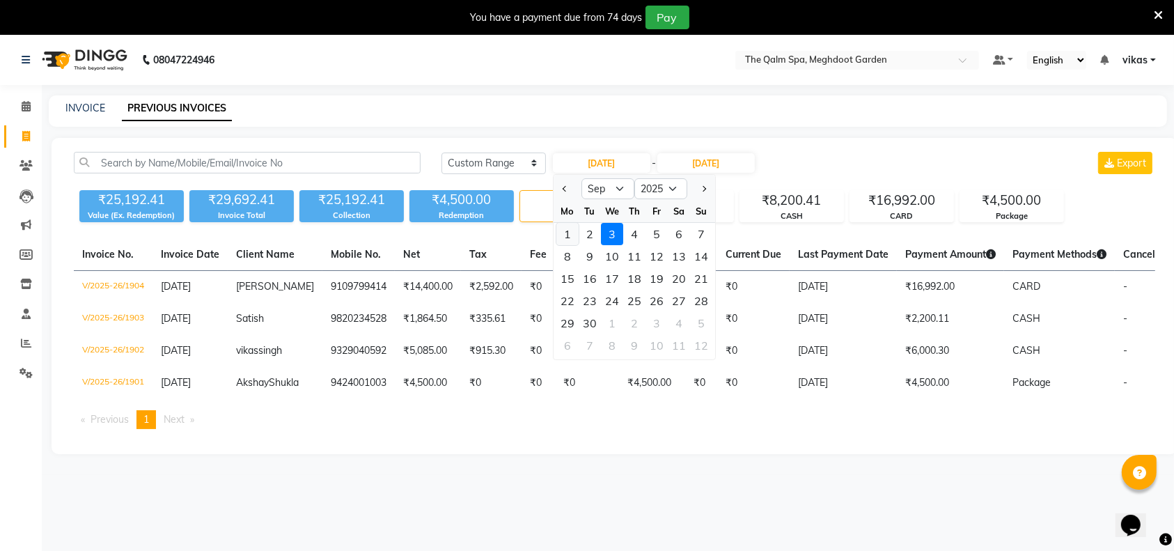
click at [565, 235] on div "1" at bounding box center [567, 234] width 22 height 22
type input "01-09-2025"
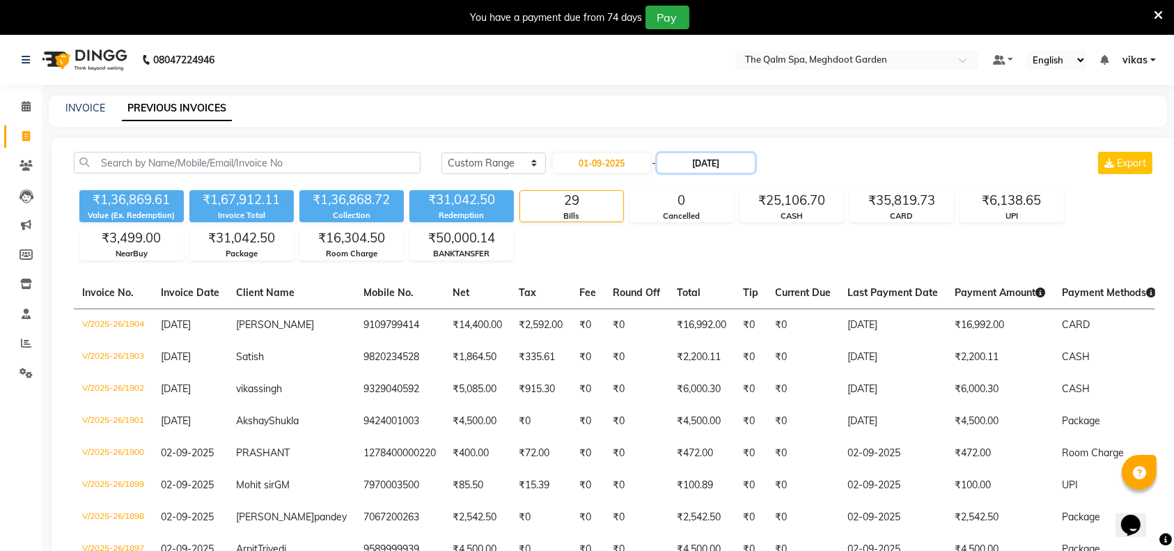
click at [712, 170] on input "[DATE]" at bounding box center [705, 162] width 97 height 19
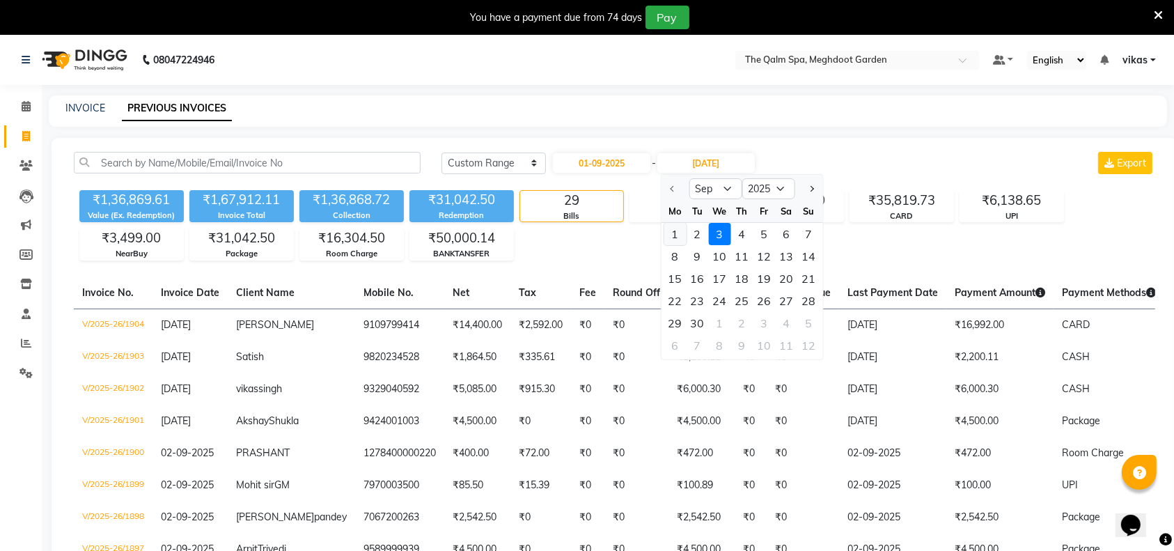
click at [674, 237] on div "1" at bounding box center [675, 234] width 22 height 22
type input "01-09-2025"
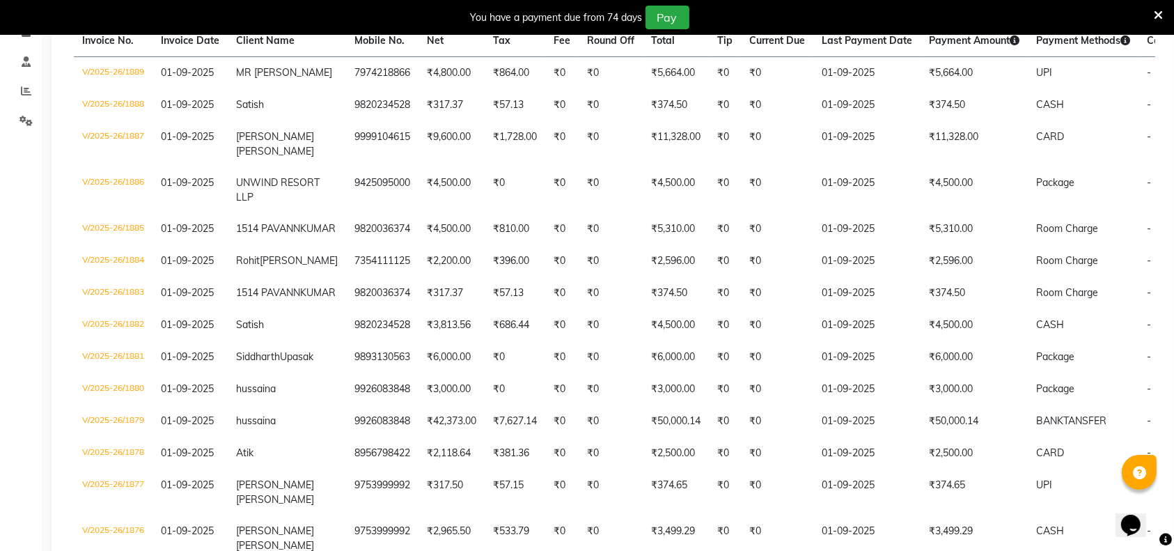
scroll to position [253, 0]
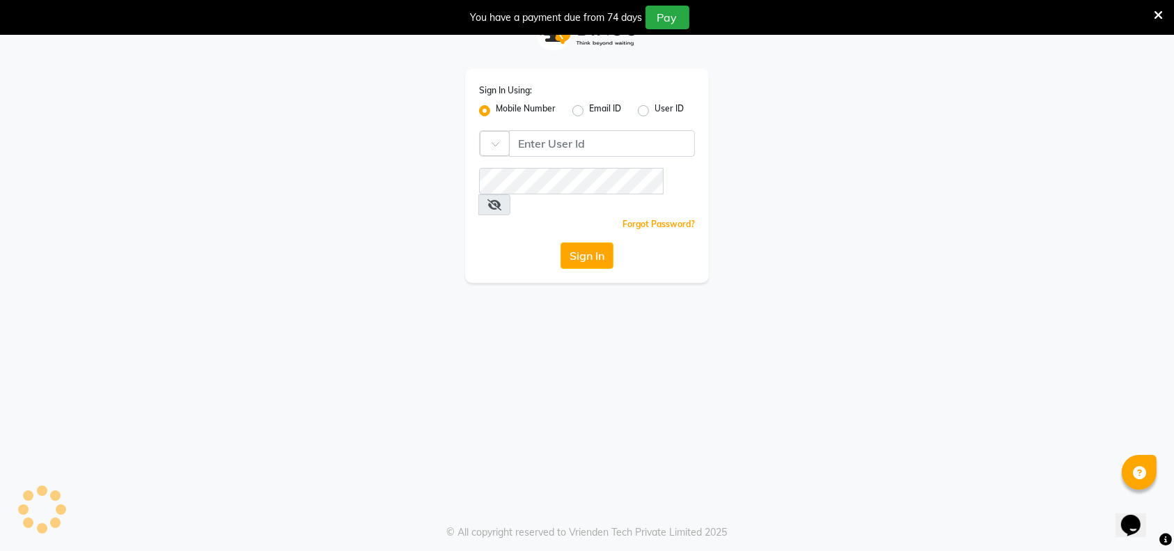
scroll to position [34, 0]
type input "8463824428"
click at [604, 244] on button "Sign In" at bounding box center [587, 256] width 53 height 26
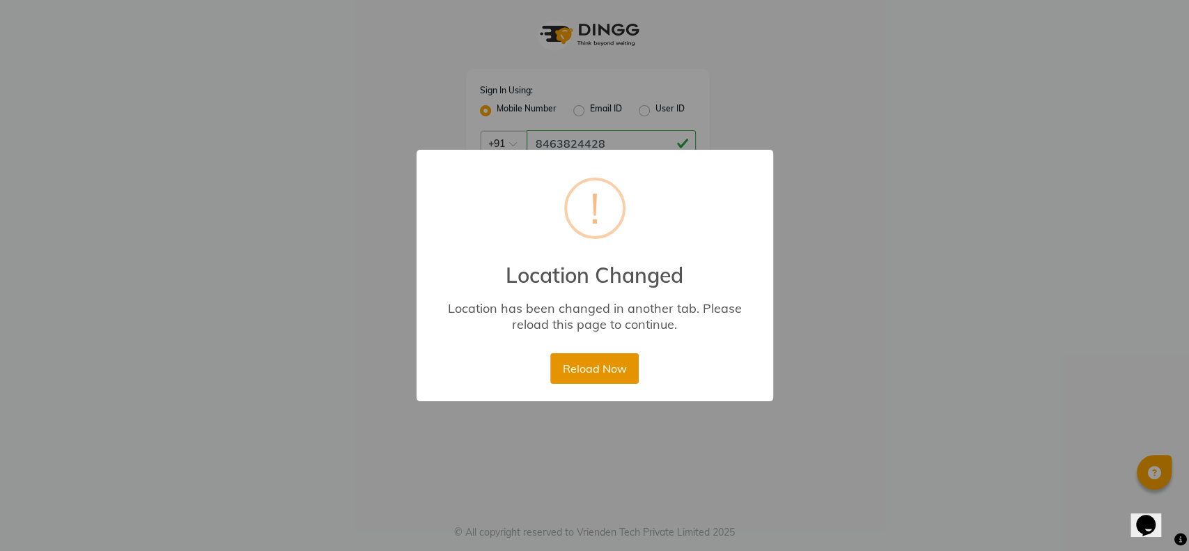
click at [612, 365] on button "Reload Now" at bounding box center [594, 368] width 88 height 31
